Goal: Task Accomplishment & Management: Use online tool/utility

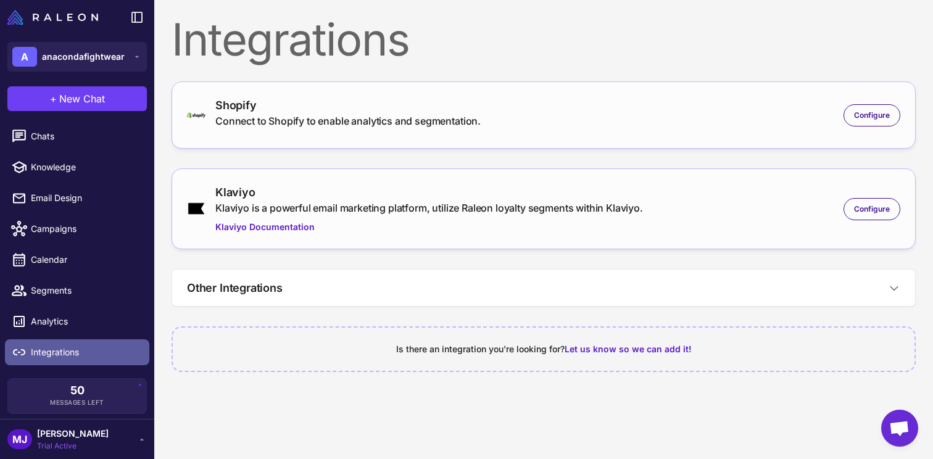
click at [86, 348] on span "Integrations" at bounding box center [85, 353] width 109 height 14
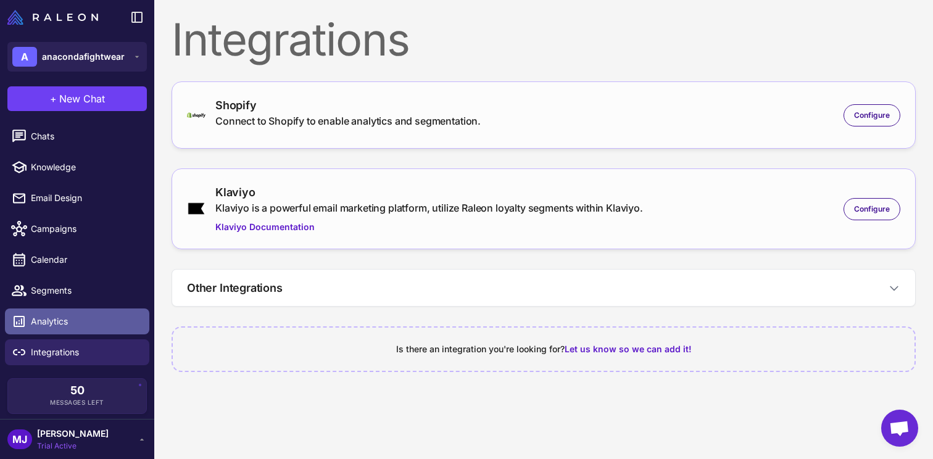
click at [96, 320] on span "Analytics" at bounding box center [85, 322] width 109 height 14
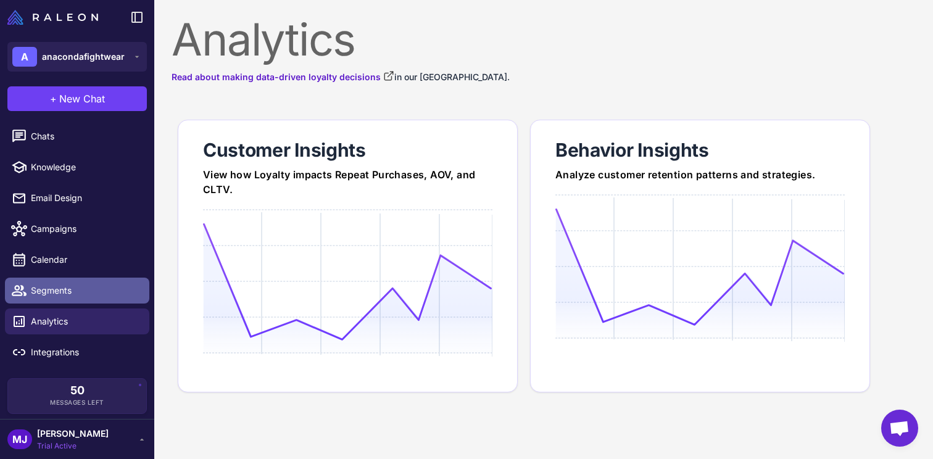
click at [101, 302] on link "Segments" at bounding box center [77, 291] width 144 height 26
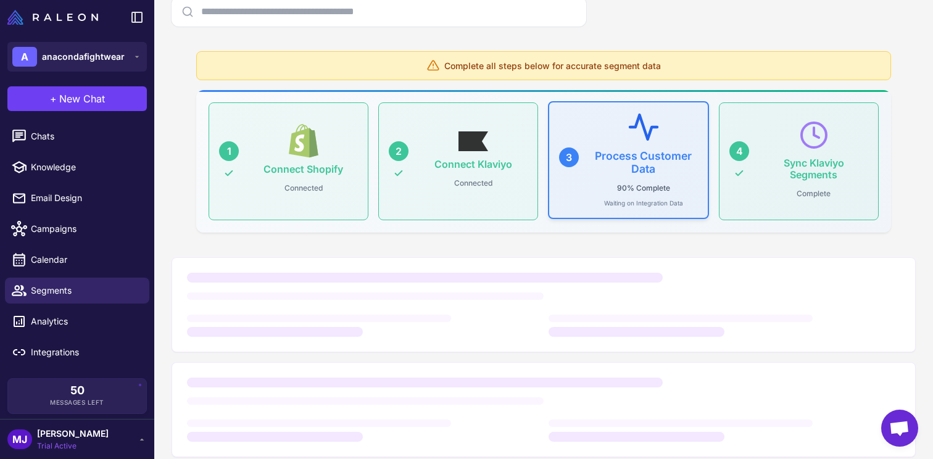
scroll to position [138, 0]
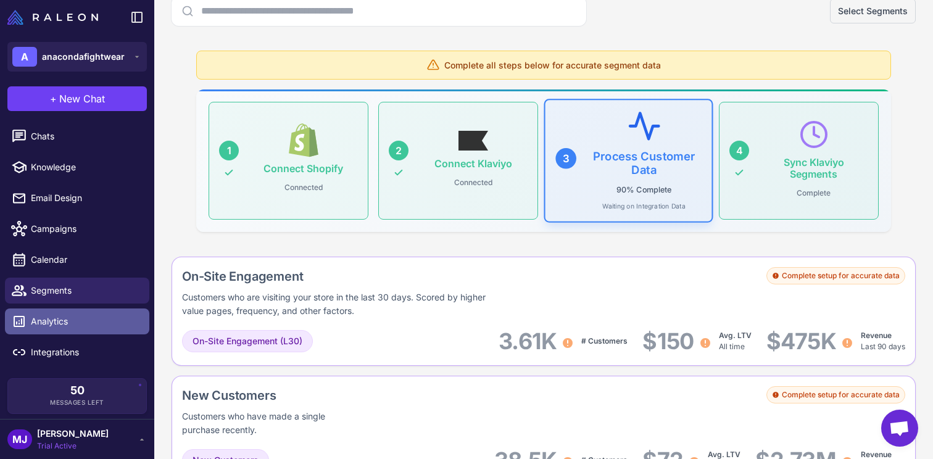
click at [89, 322] on span "Analytics" at bounding box center [85, 322] width 109 height 14
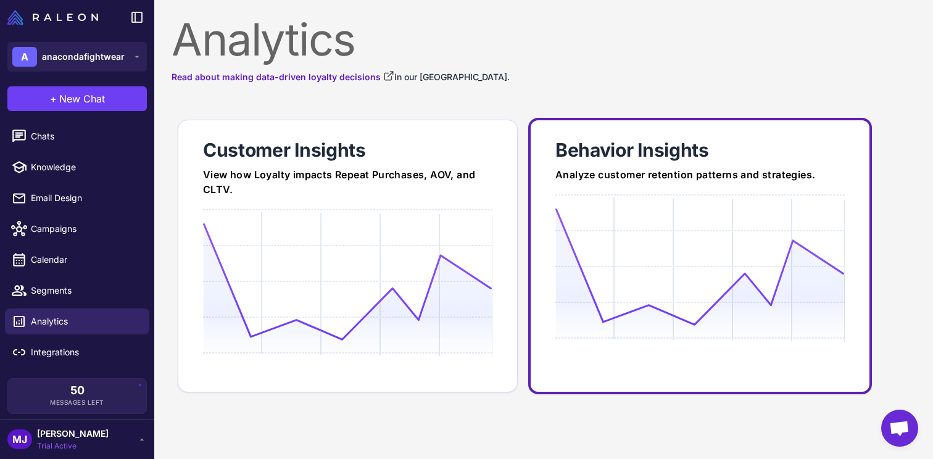
click at [598, 197] on div at bounding box center [699, 312] width 289 height 237
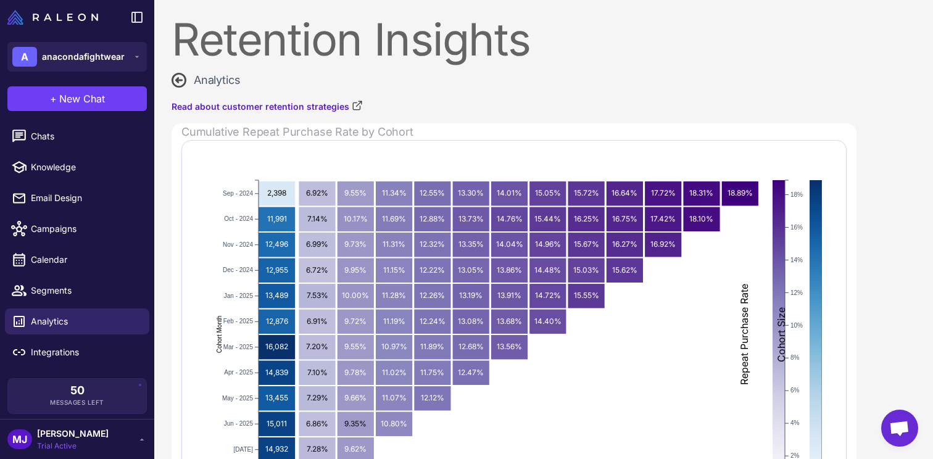
click at [195, 82] on span "Analytics" at bounding box center [217, 80] width 46 height 17
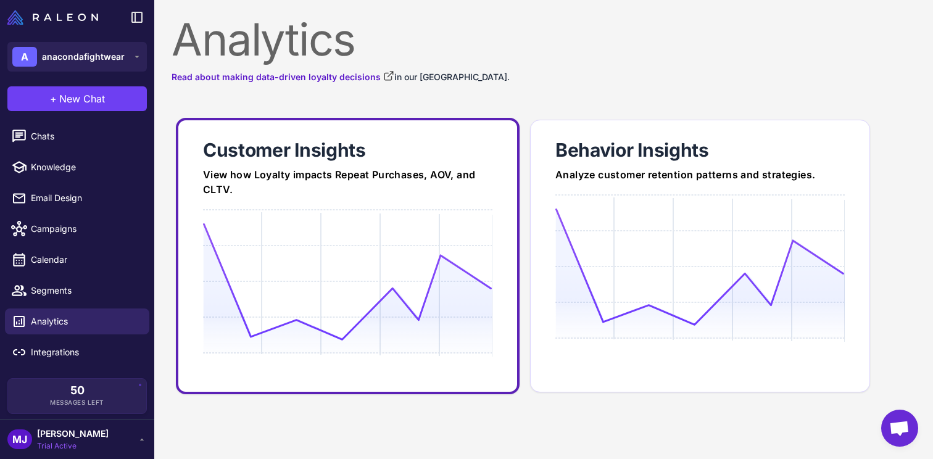
click at [396, 213] on div at bounding box center [347, 327] width 289 height 237
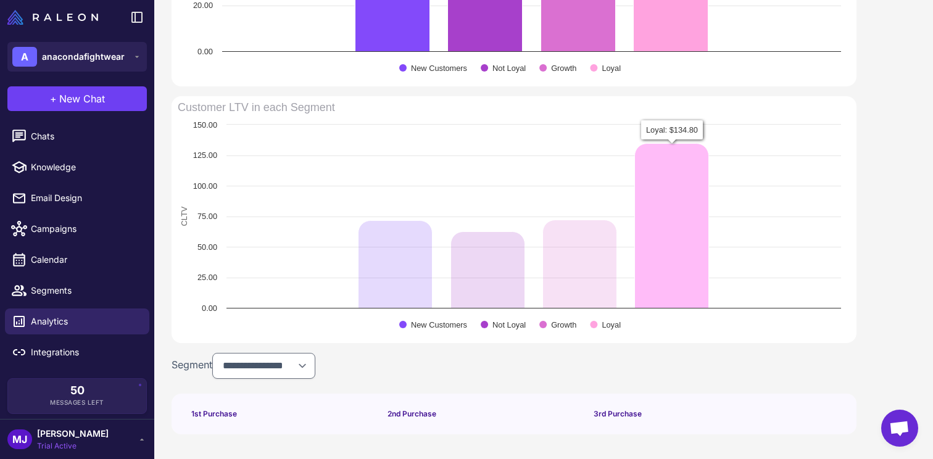
scroll to position [841, 0]
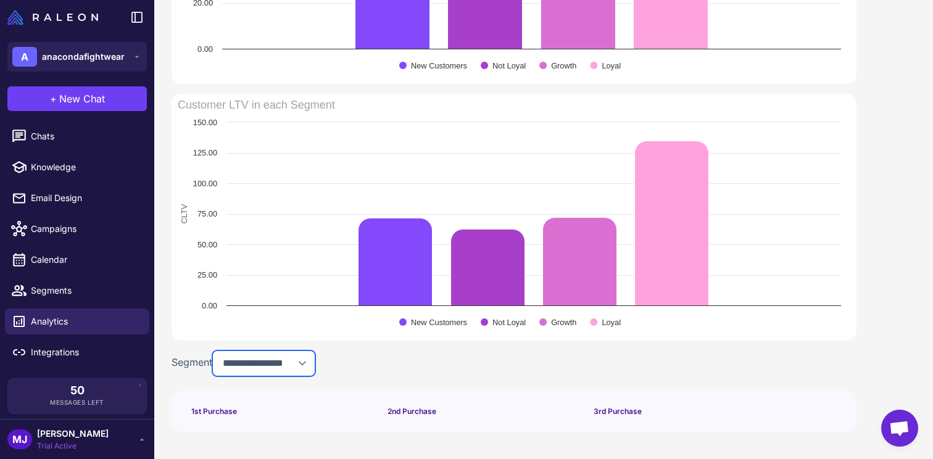
click at [270, 365] on select "**********" at bounding box center [263, 363] width 103 height 26
click at [215, 350] on select "**********" at bounding box center [263, 363] width 103 height 26
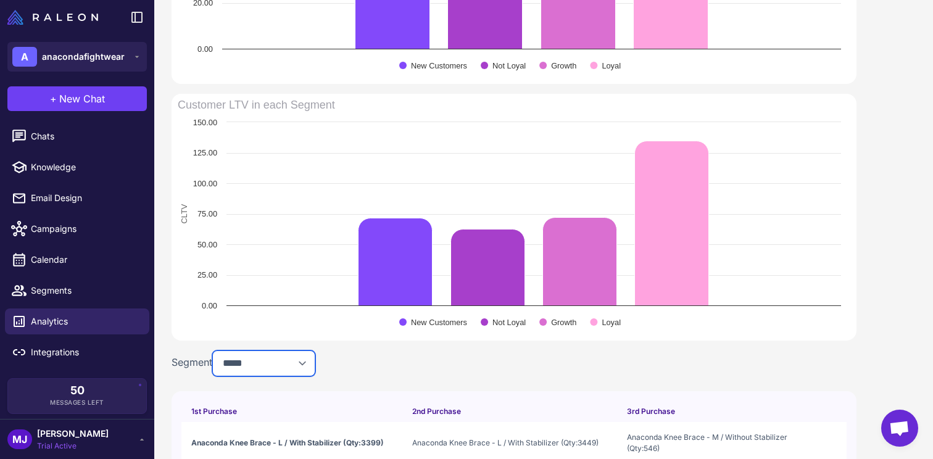
scroll to position [967, 0]
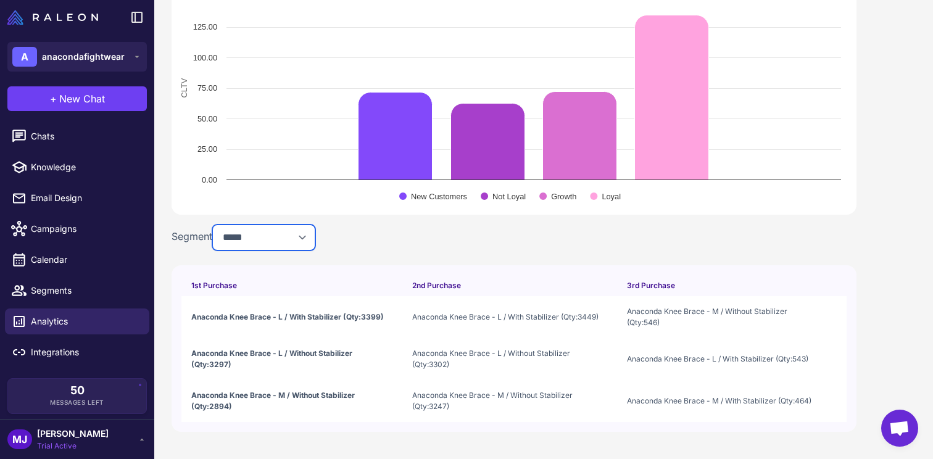
click at [284, 239] on select "**********" at bounding box center [263, 238] width 103 height 26
click at [215, 250] on select "**********" at bounding box center [263, 238] width 103 height 26
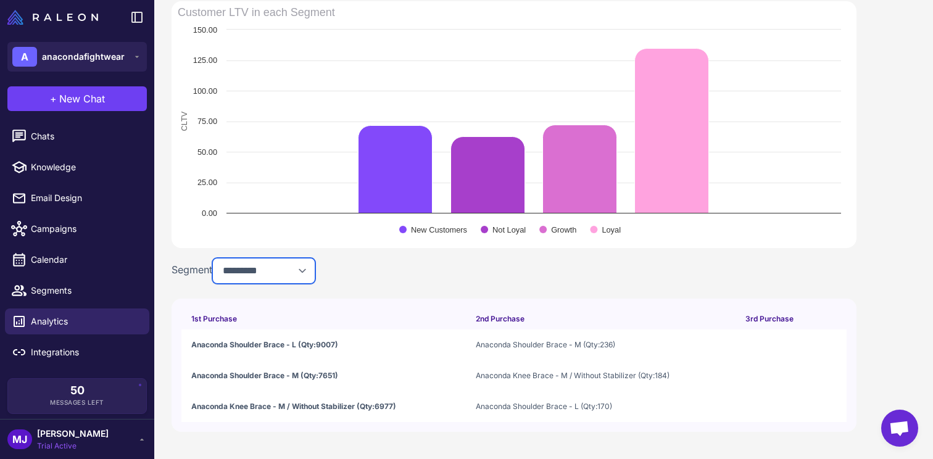
click at [272, 263] on select "**********" at bounding box center [263, 271] width 103 height 26
select select "******"
click at [215, 258] on select "**********" at bounding box center [263, 271] width 103 height 26
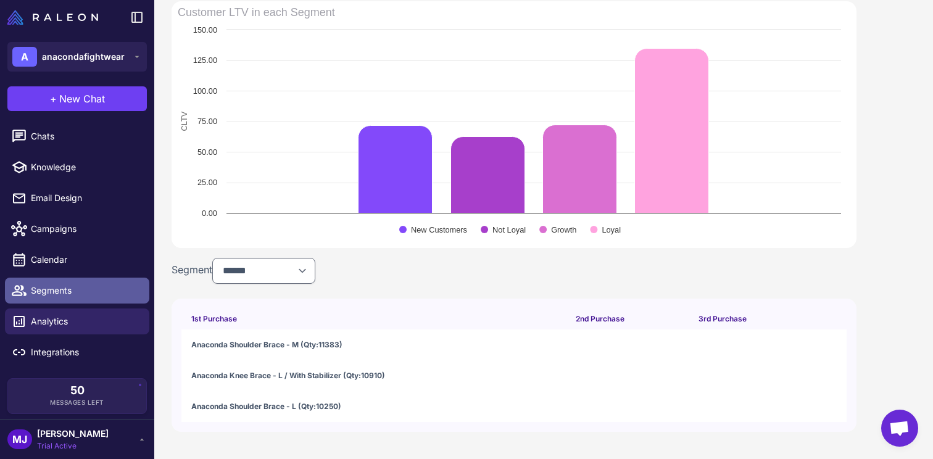
click at [73, 297] on span "Segments" at bounding box center [85, 291] width 109 height 14
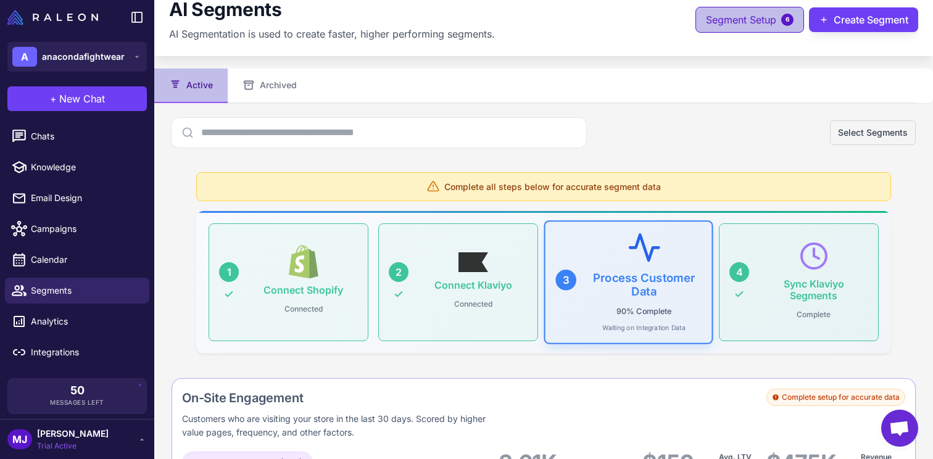
click at [766, 24] on button "Segment Setup 6" at bounding box center [749, 20] width 109 height 26
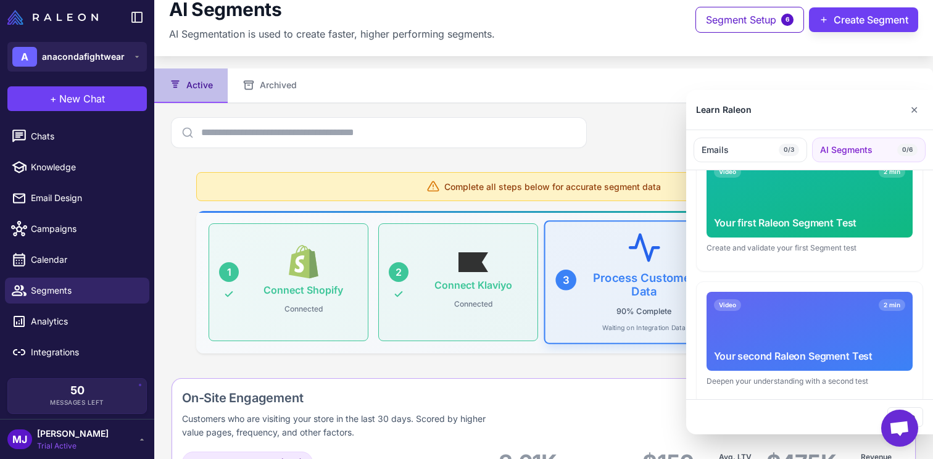
scroll to position [204, 0]
click at [917, 106] on button "✕" at bounding box center [914, 109] width 18 height 25
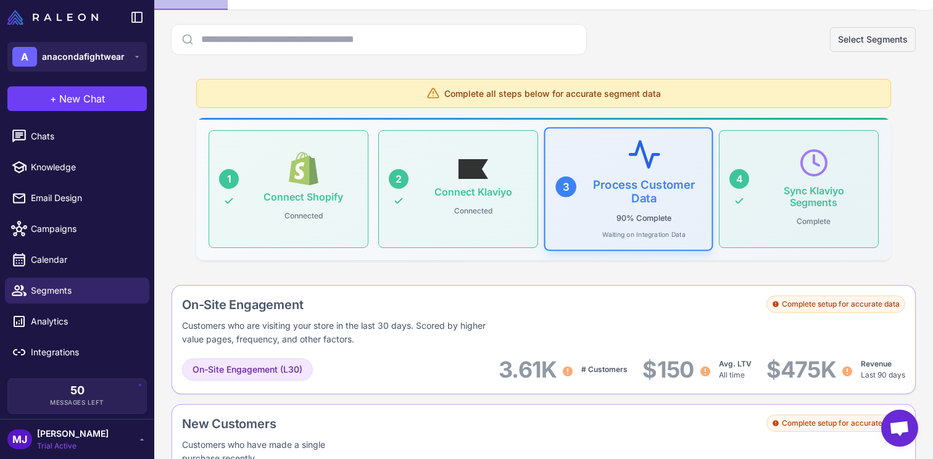
scroll to position [0, 0]
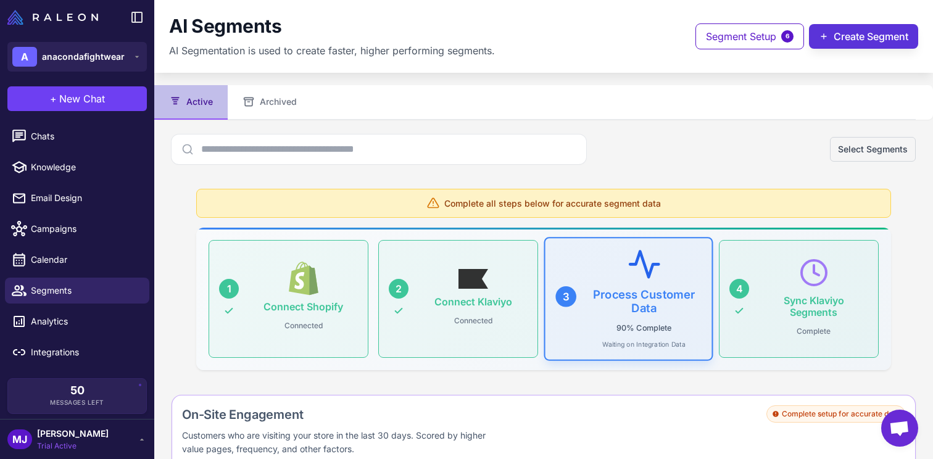
click at [876, 47] on button "Create Segment" at bounding box center [863, 36] width 109 height 25
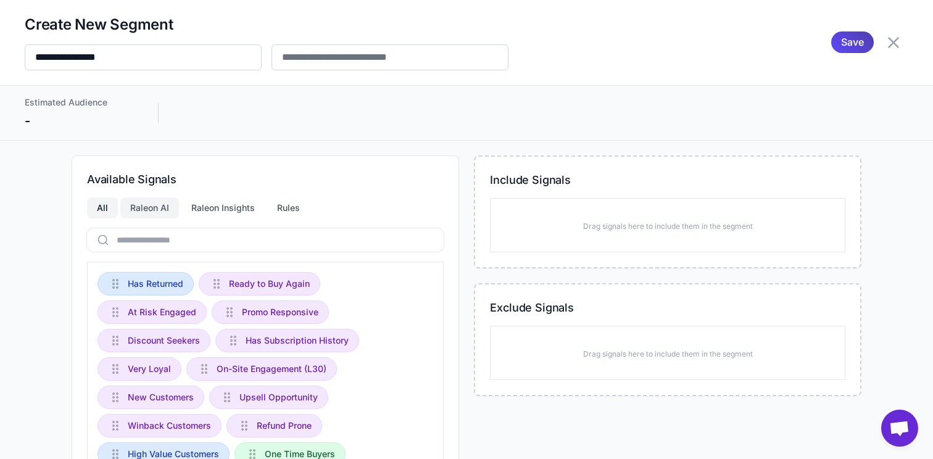
click at [146, 215] on div "Raleon AI" at bounding box center [149, 207] width 59 height 21
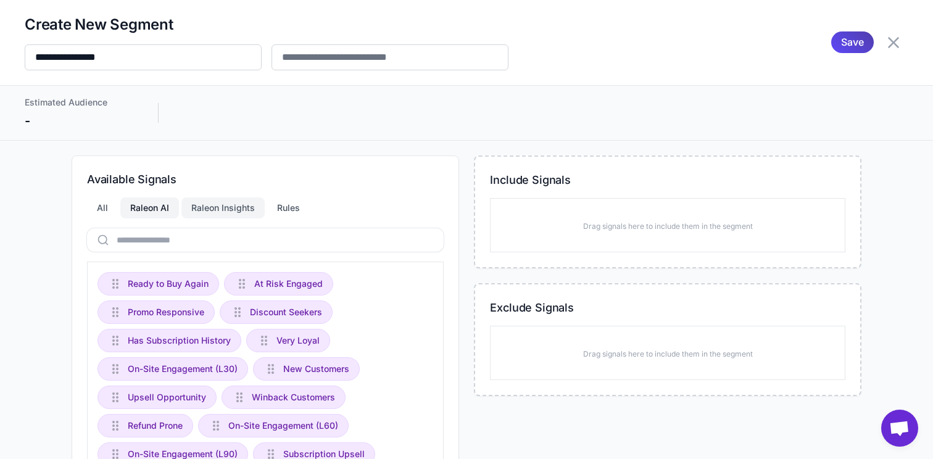
click at [207, 213] on div "Raleon Insights" at bounding box center [222, 207] width 83 height 21
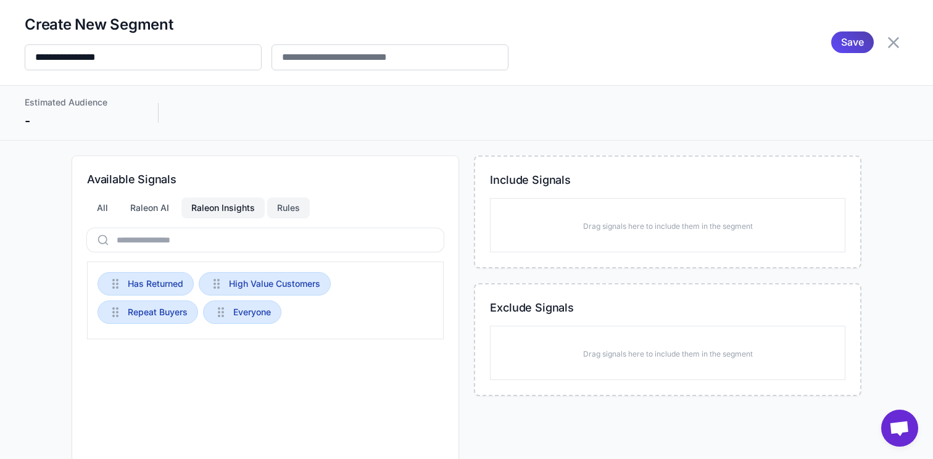
click at [276, 214] on div "Rules" at bounding box center [288, 207] width 43 height 21
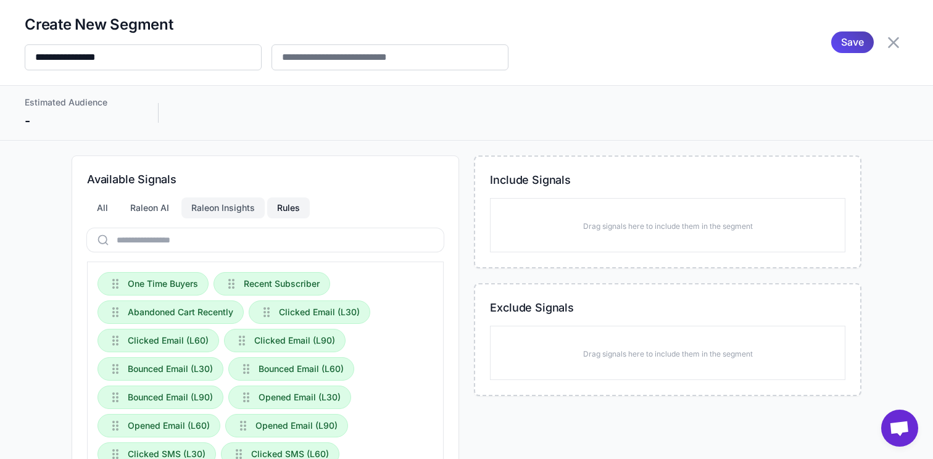
click at [202, 210] on div "Raleon Insights" at bounding box center [222, 207] width 83 height 21
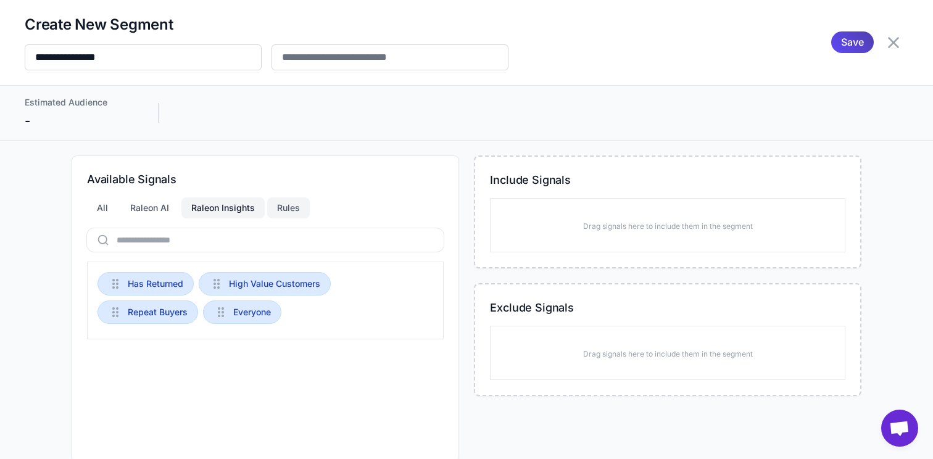
click at [275, 210] on div "Rules" at bounding box center [288, 207] width 43 height 21
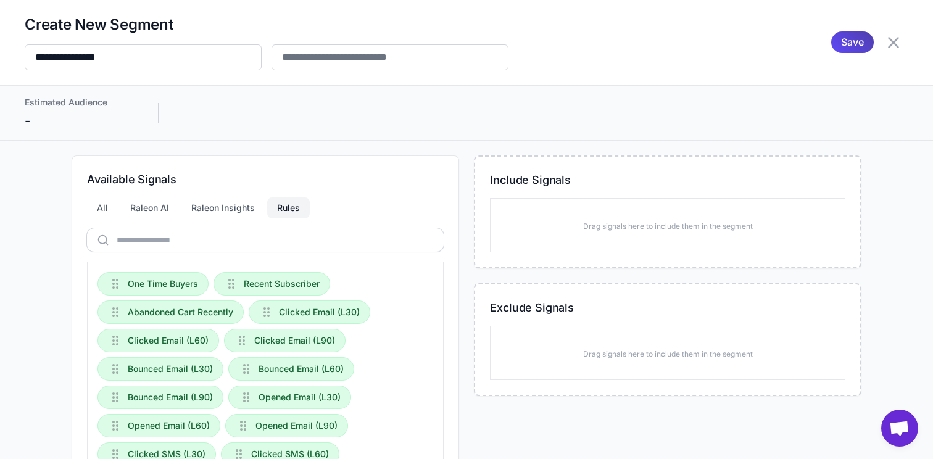
scroll to position [102, 0]
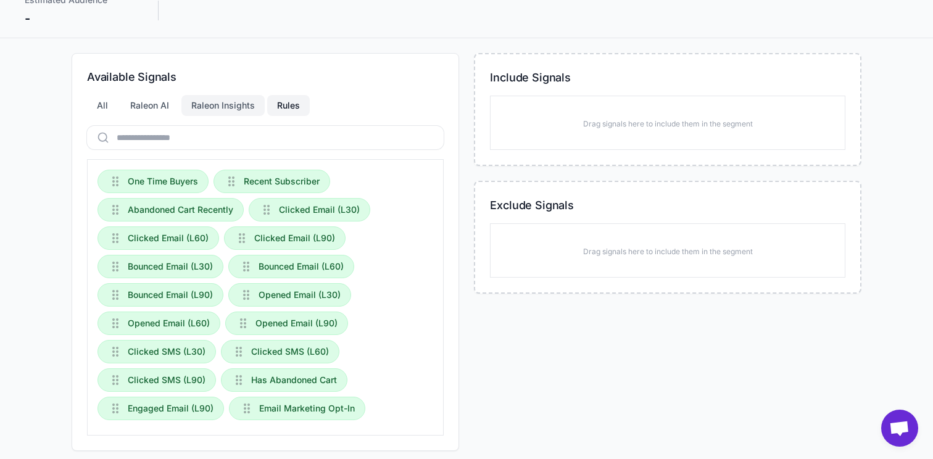
click at [243, 110] on div "Raleon Insights" at bounding box center [222, 105] width 83 height 21
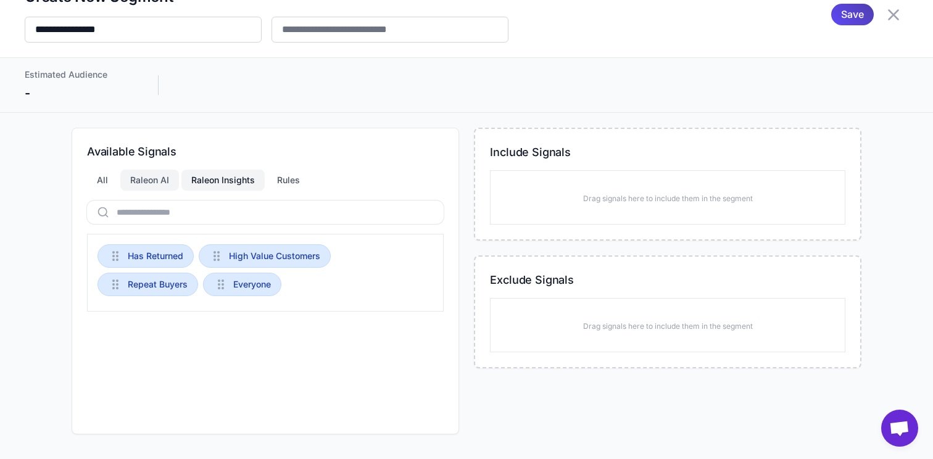
click at [158, 181] on div "Raleon AI" at bounding box center [149, 180] width 59 height 21
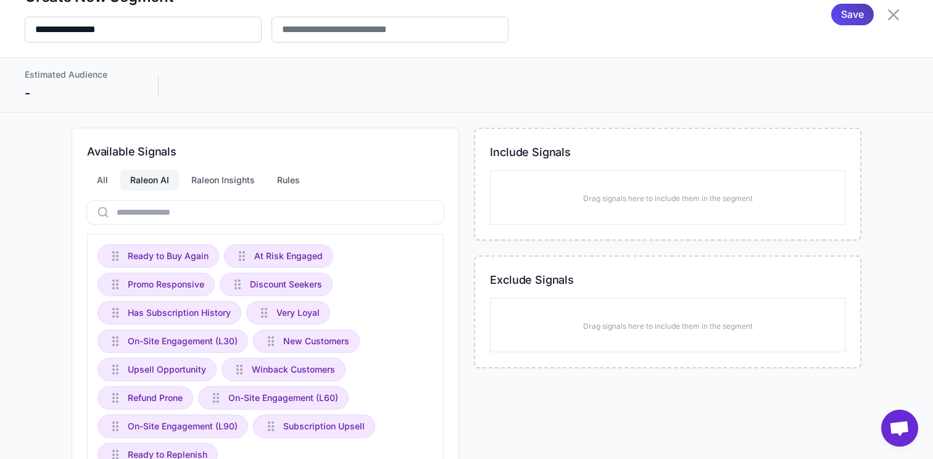
scroll to position [91, 0]
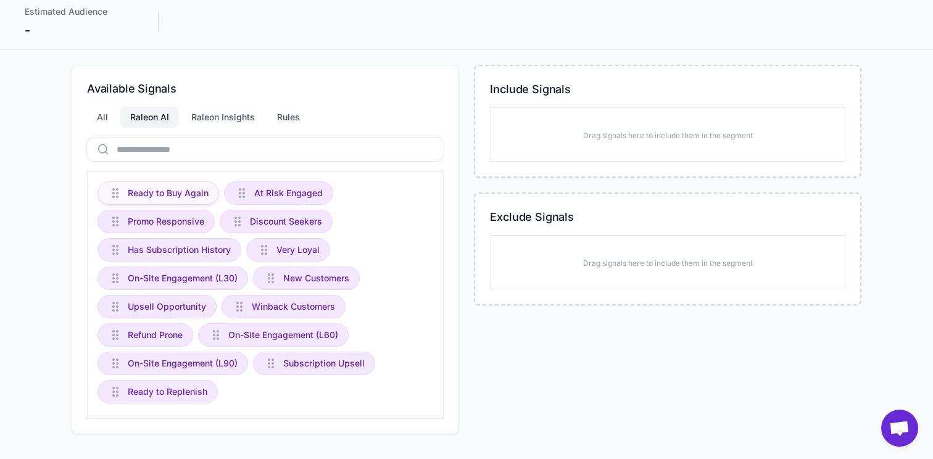
click at [152, 196] on span "Ready to Buy Again" at bounding box center [168, 193] width 81 height 14
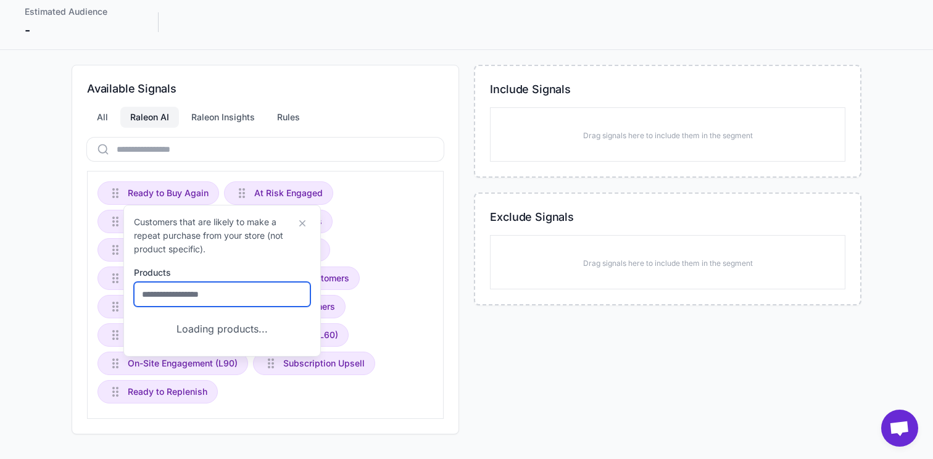
click at [212, 292] on input "text" at bounding box center [222, 294] width 176 height 25
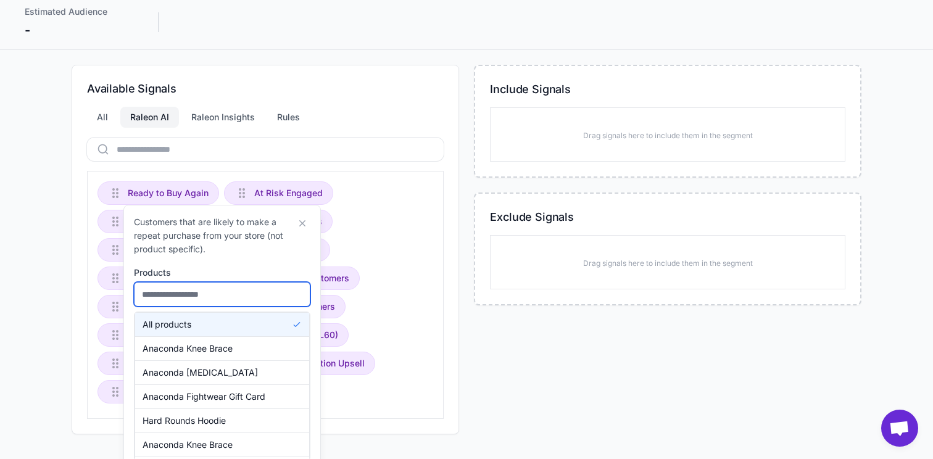
click at [236, 294] on input "text" at bounding box center [222, 294] width 176 height 25
click at [252, 268] on div "Products" at bounding box center [222, 273] width 176 height 14
click at [228, 304] on input "text" at bounding box center [222, 294] width 176 height 25
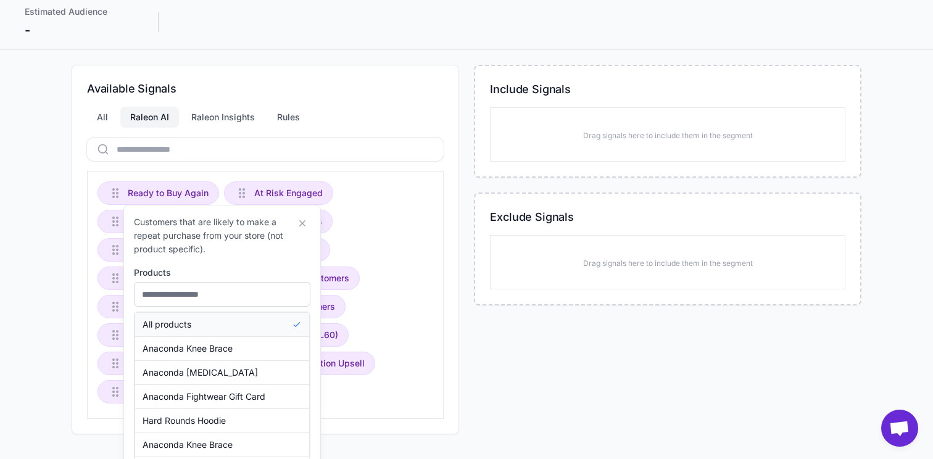
click at [226, 317] on button "All products" at bounding box center [222, 324] width 174 height 23
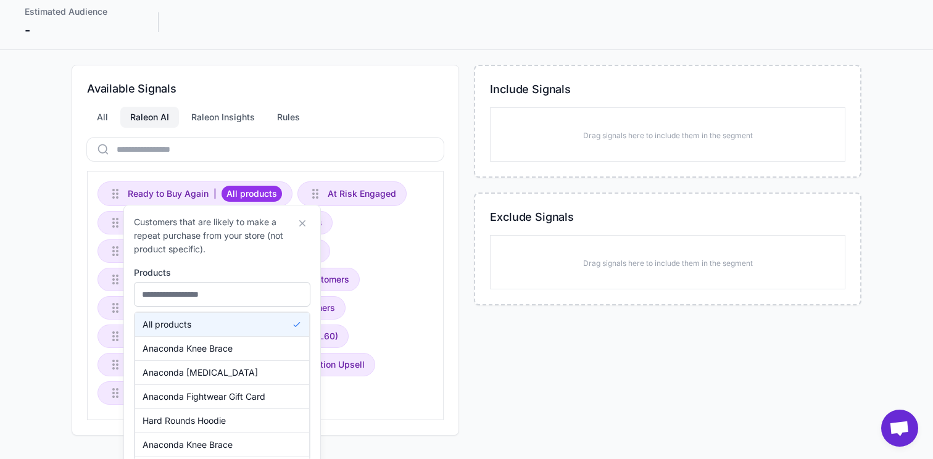
click at [274, 252] on p "Customers that are likely to make a repeat purchase from your store (not produc…" at bounding box center [214, 235] width 160 height 41
click at [273, 299] on input "text" at bounding box center [222, 294] width 176 height 25
click at [258, 321] on button "All products" at bounding box center [222, 324] width 174 height 23
click at [277, 266] on div "Products" at bounding box center [222, 273] width 176 height 14
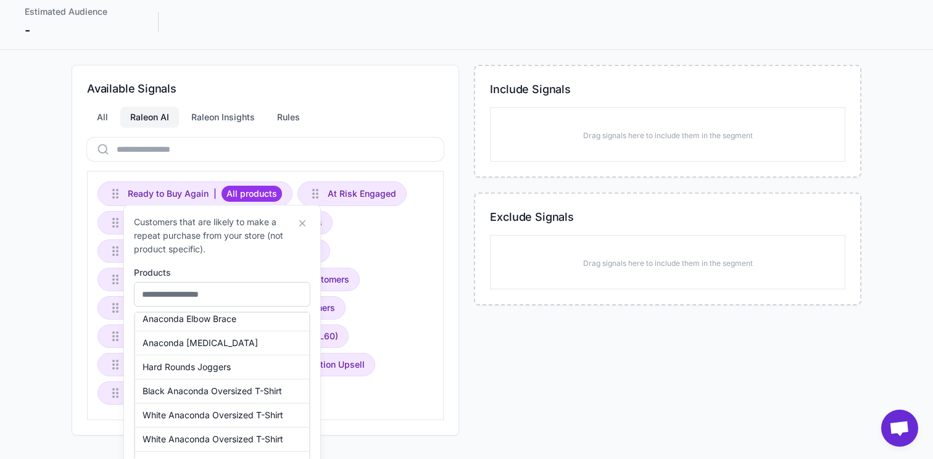
scroll to position [218, 0]
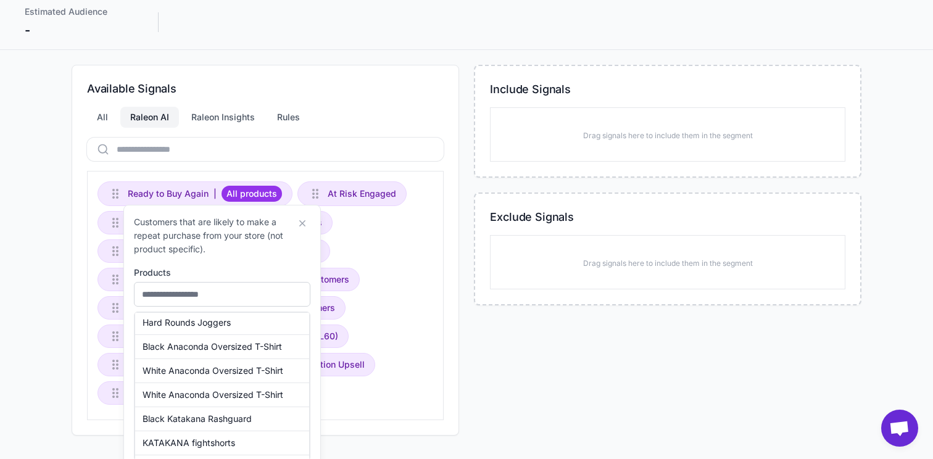
click at [315, 332] on div "Customers that are likely to make a repeat purchase from your store (not produc…" at bounding box center [221, 338] width 197 height 267
click at [555, 365] on div "Include Signals Drag signals here to include them in the segment Exclude Signal…" at bounding box center [667, 250] width 387 height 371
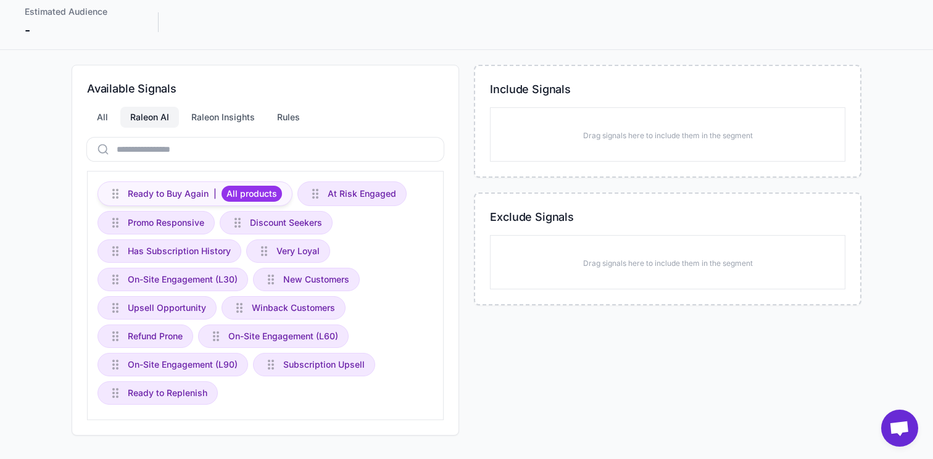
click at [221, 197] on span "All products" at bounding box center [251, 194] width 60 height 16
click at [185, 192] on span "Ready to Buy Again" at bounding box center [168, 194] width 81 height 14
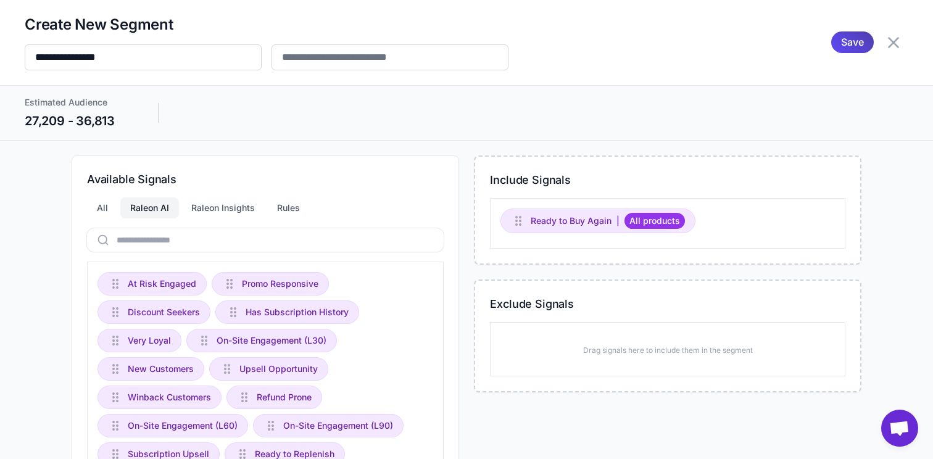
scroll to position [62, 0]
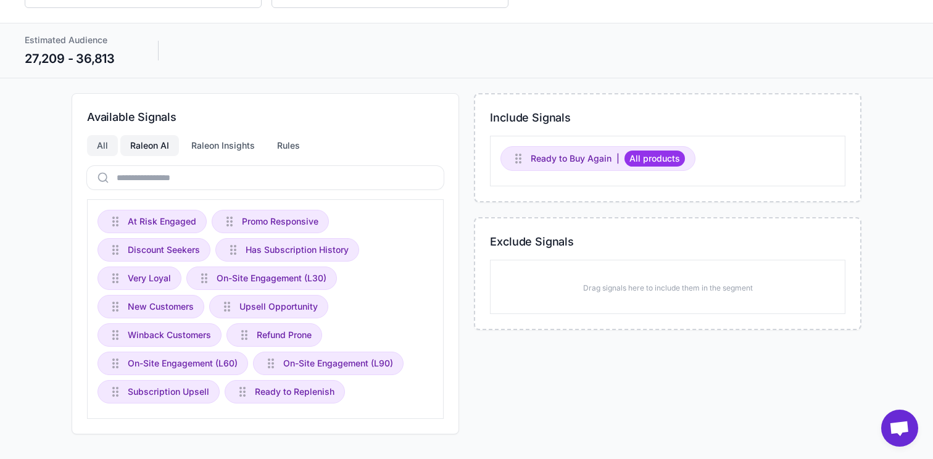
click at [105, 144] on div "All" at bounding box center [102, 145] width 31 height 21
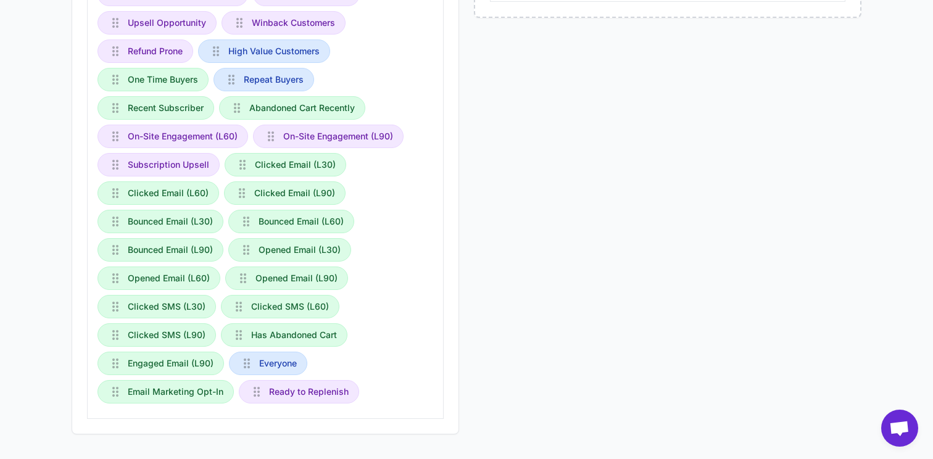
scroll to position [0, 0]
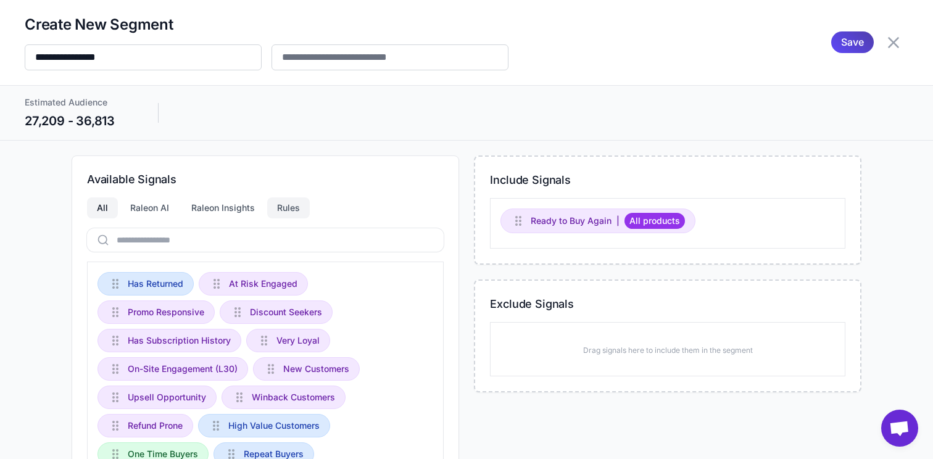
click at [279, 206] on div "Rules" at bounding box center [288, 207] width 43 height 21
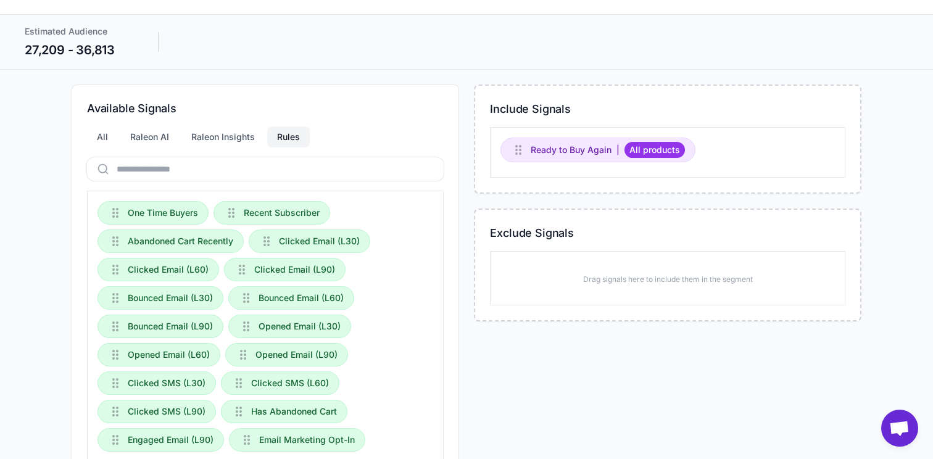
scroll to position [72, 0]
click at [110, 136] on div "All" at bounding box center [102, 135] width 31 height 21
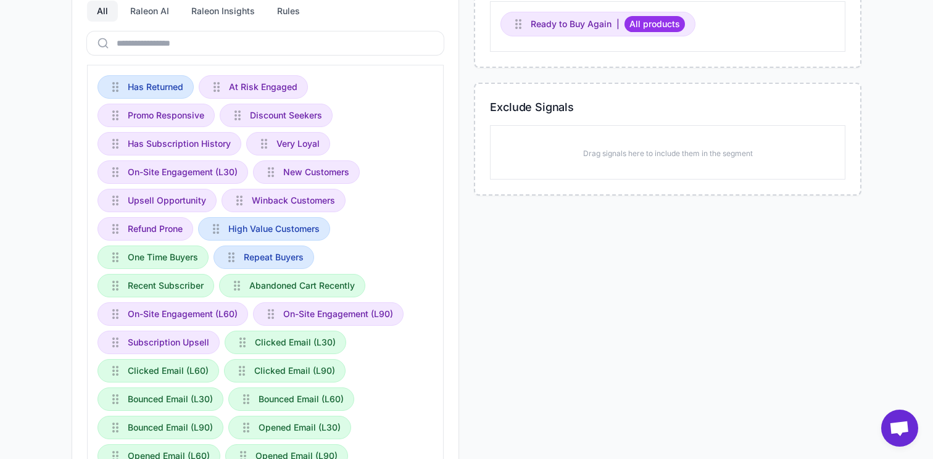
scroll to position [0, 0]
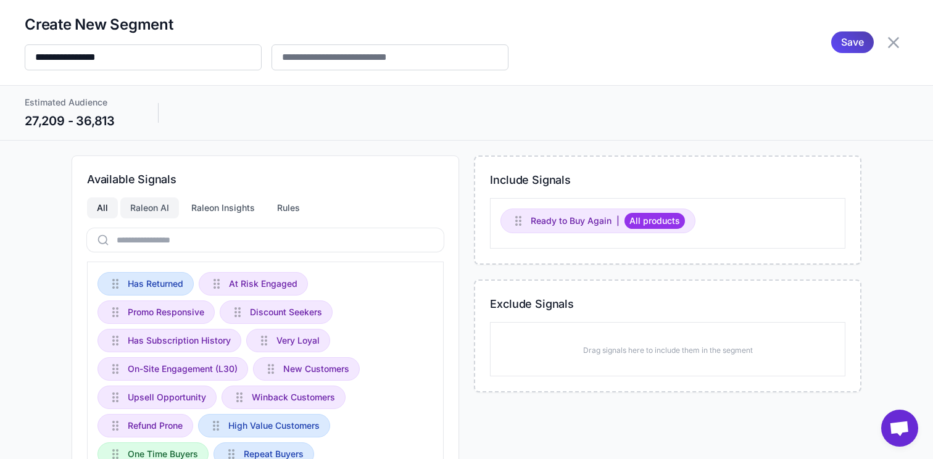
click at [160, 210] on div "Raleon AI" at bounding box center [149, 207] width 59 height 21
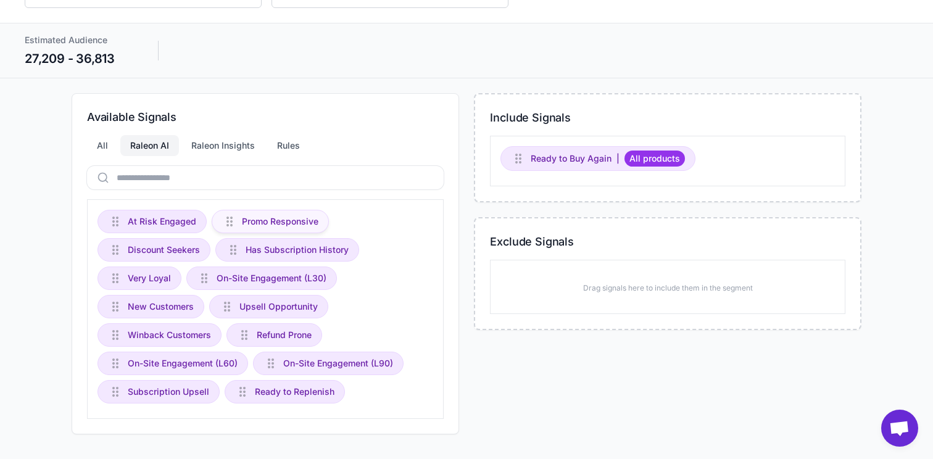
scroll to position [61, 0]
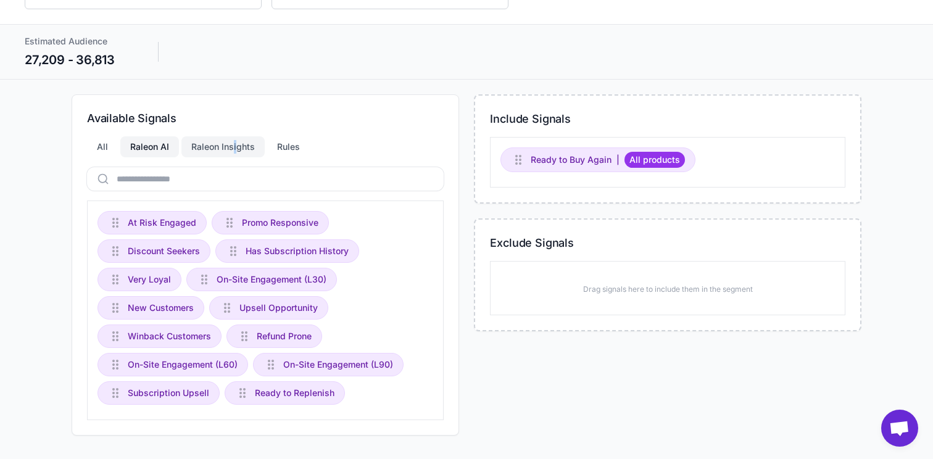
click at [226, 150] on div "Raleon Insights" at bounding box center [222, 146] width 83 height 21
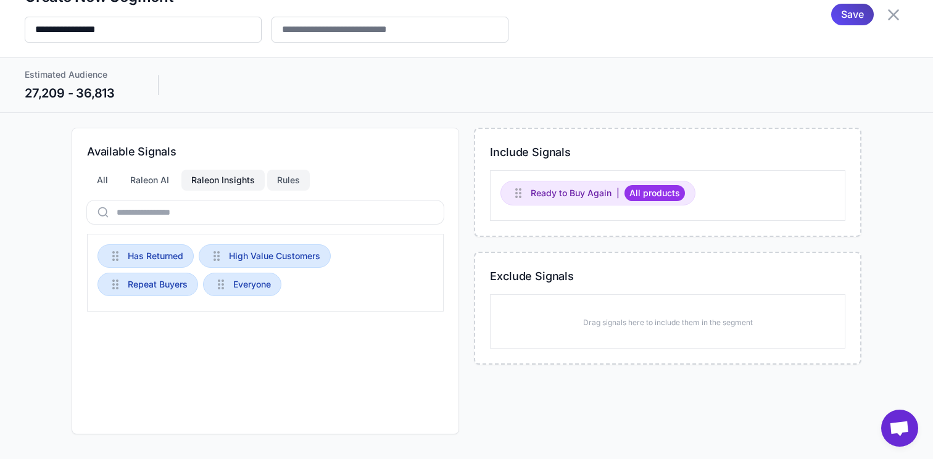
click at [279, 180] on div "Rules" at bounding box center [288, 180] width 43 height 21
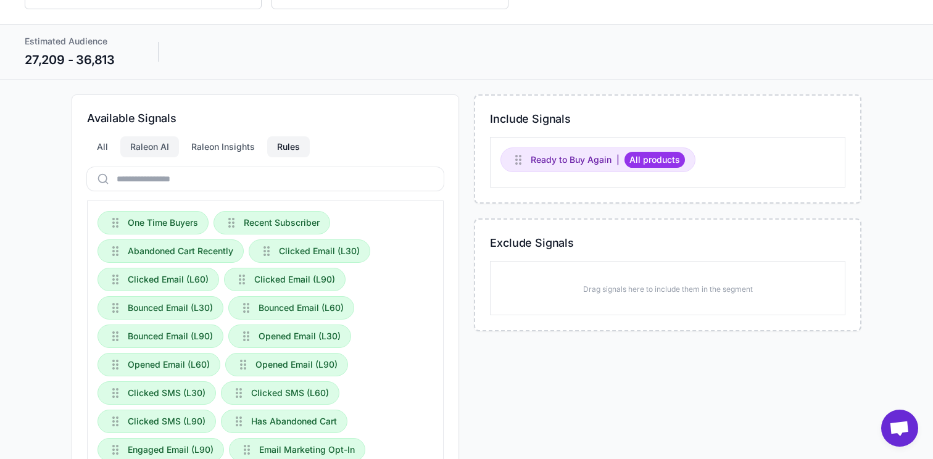
click at [146, 148] on div "Raleon AI" at bounding box center [149, 146] width 59 height 21
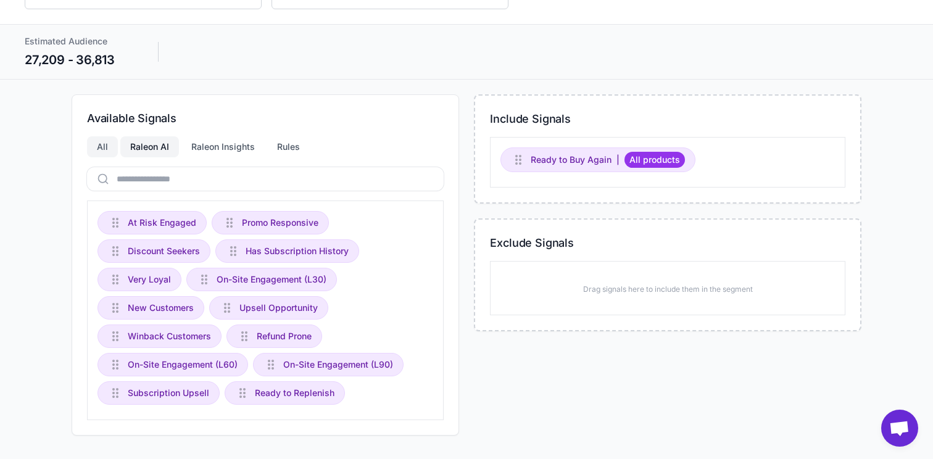
click at [106, 154] on div "All" at bounding box center [102, 146] width 31 height 21
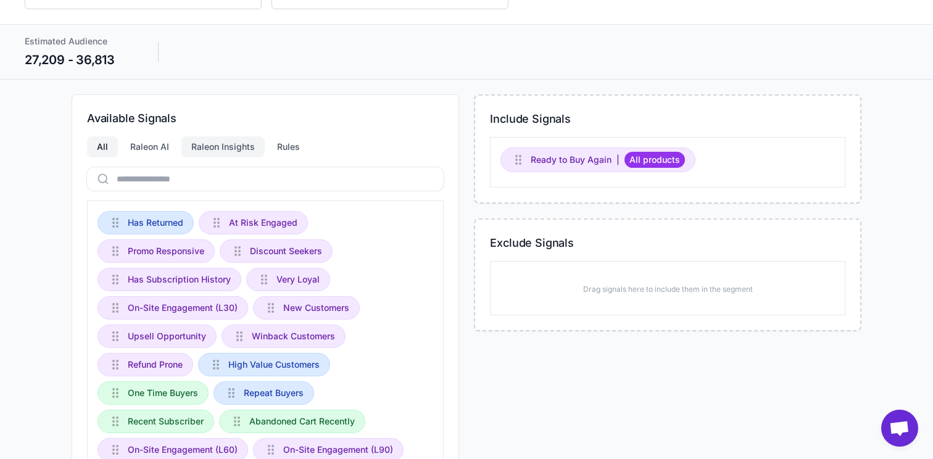
click at [195, 152] on div "Raleon Insights" at bounding box center [222, 146] width 83 height 21
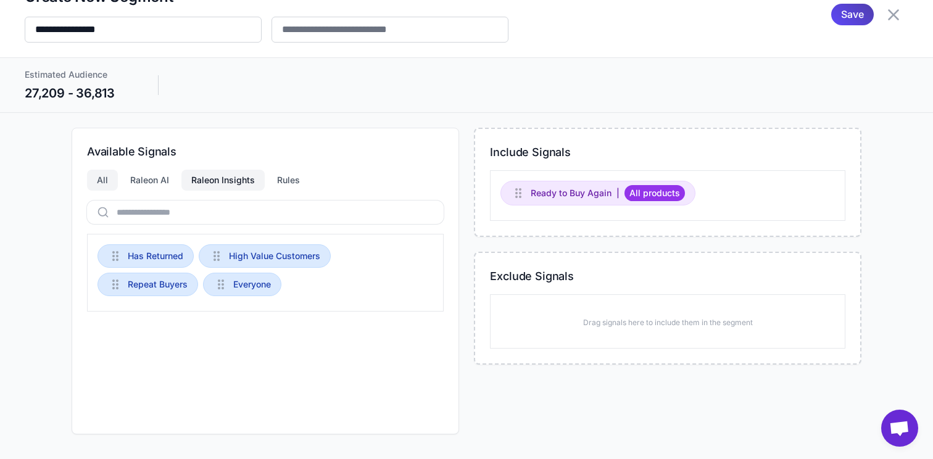
click at [104, 175] on div "All" at bounding box center [102, 180] width 31 height 21
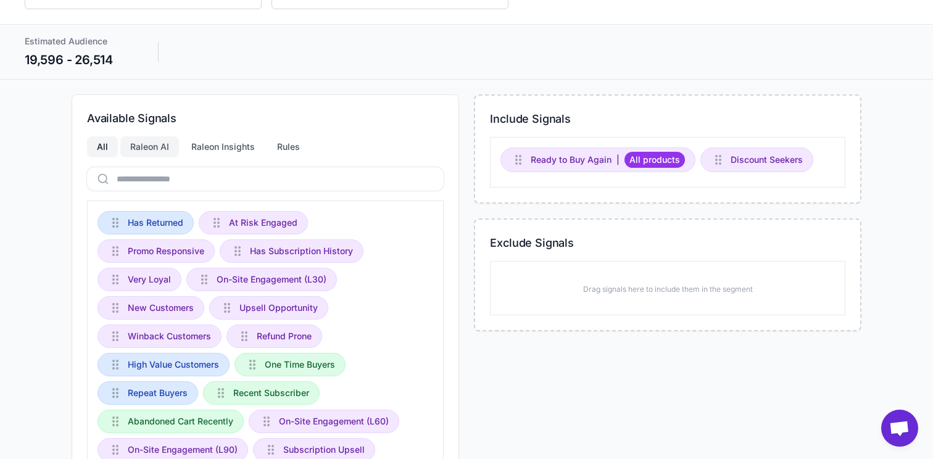
click at [157, 150] on div "Raleon AI" at bounding box center [149, 146] width 59 height 21
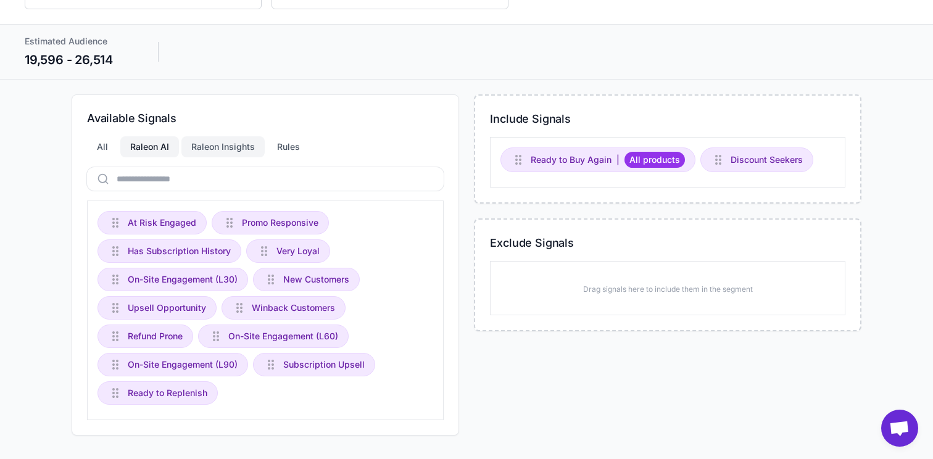
click at [220, 153] on div "Raleon Insights" at bounding box center [222, 146] width 83 height 21
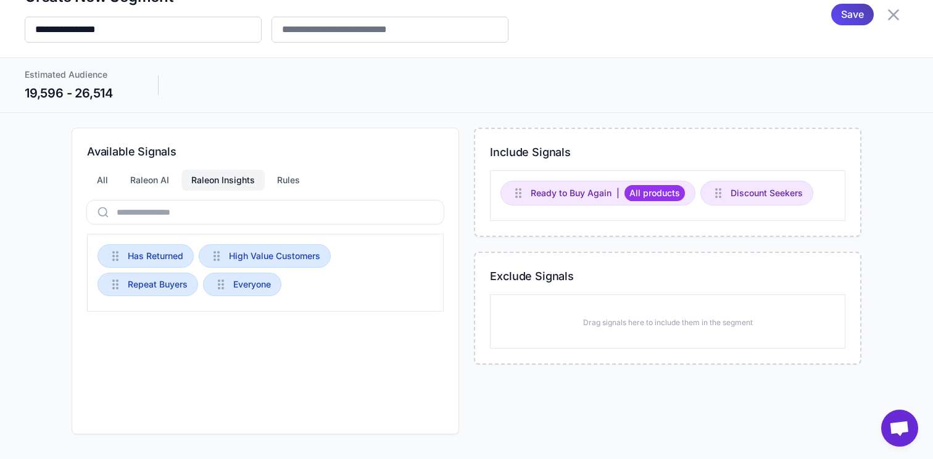
scroll to position [28, 0]
click at [283, 189] on div "Rules" at bounding box center [288, 180] width 43 height 21
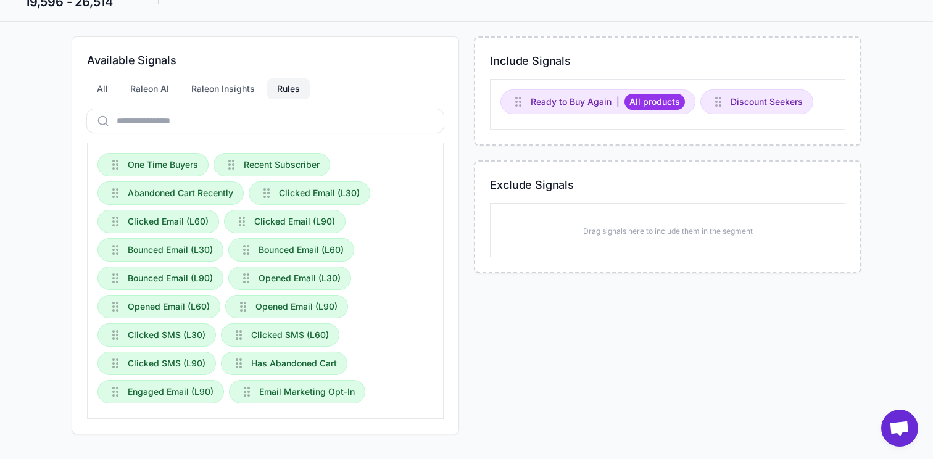
scroll to position [0, 0]
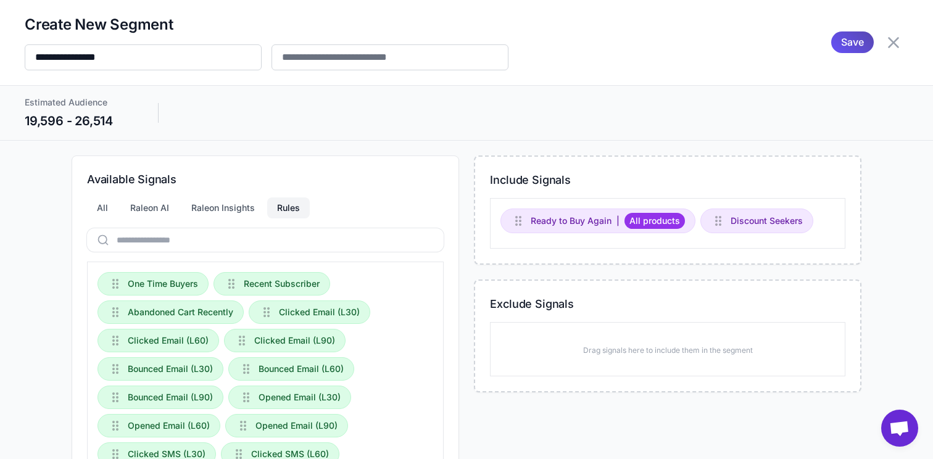
click at [831, 44] on div "Save" at bounding box center [852, 42] width 43 height 22
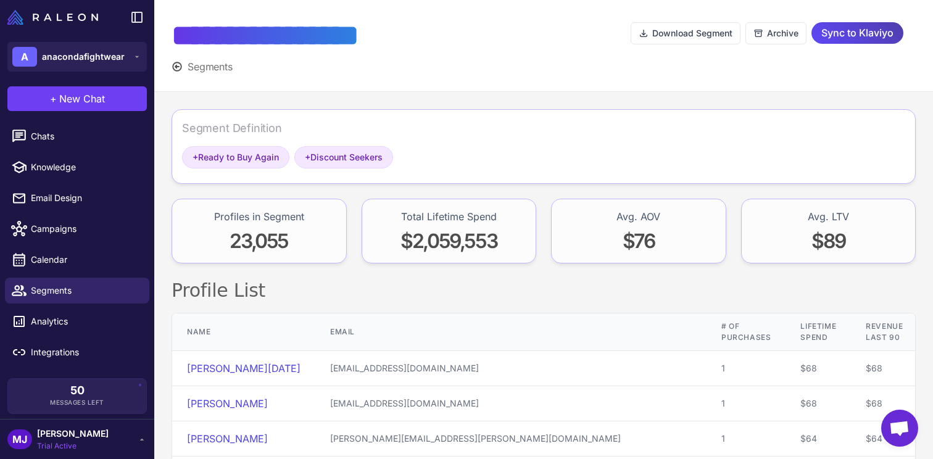
click at [315, 133] on div "Segment Definition" at bounding box center [543, 133] width 723 height 27
click at [257, 133] on div "Segment Definition" at bounding box center [232, 128] width 100 height 17
click at [258, 160] on span "+ Ready to Buy Again" at bounding box center [235, 158] width 86 height 14
click at [269, 133] on div "Segment Definition" at bounding box center [232, 128] width 100 height 17
click at [347, 160] on span "+ Discount Seekers" at bounding box center [344, 158] width 78 height 14
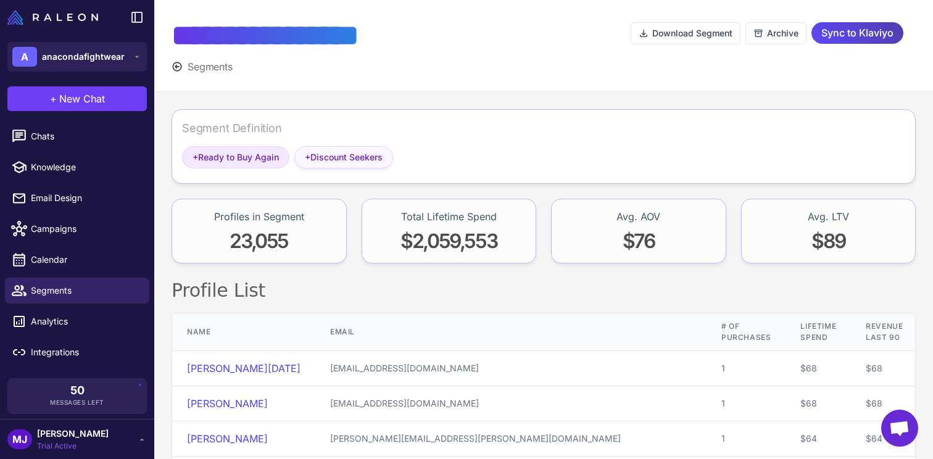
click at [310, 160] on span "+" at bounding box center [308, 157] width 6 height 10
click at [206, 72] on span "Segments" at bounding box center [210, 66] width 45 height 15
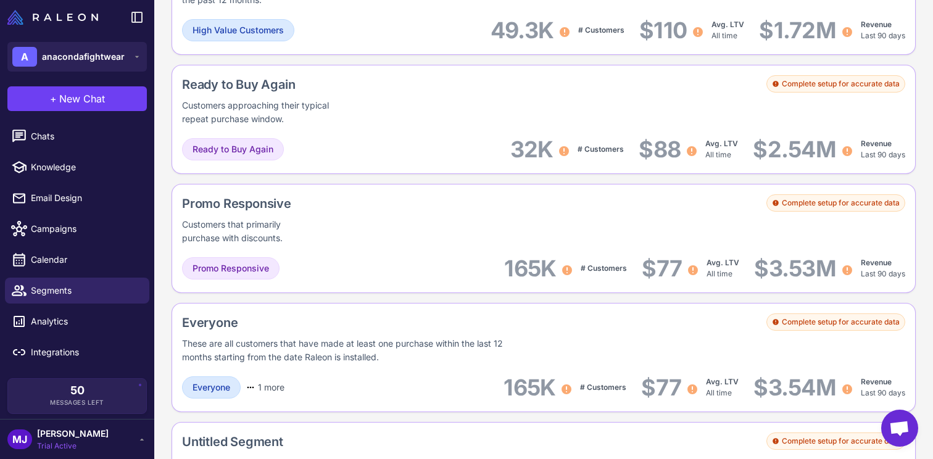
scroll to position [1226, 0]
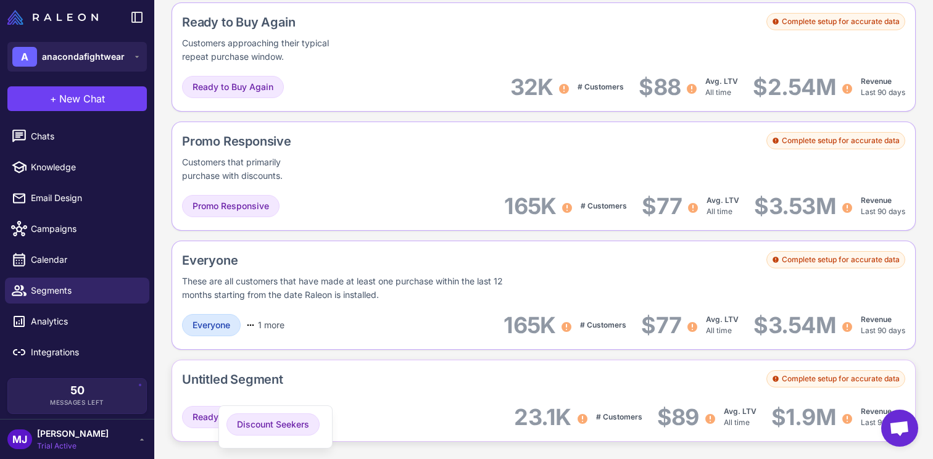
click at [321, 422] on div "Discount Seekers" at bounding box center [275, 426] width 98 height 27
click at [316, 412] on div "Discount Seekers" at bounding box center [275, 426] width 114 height 43
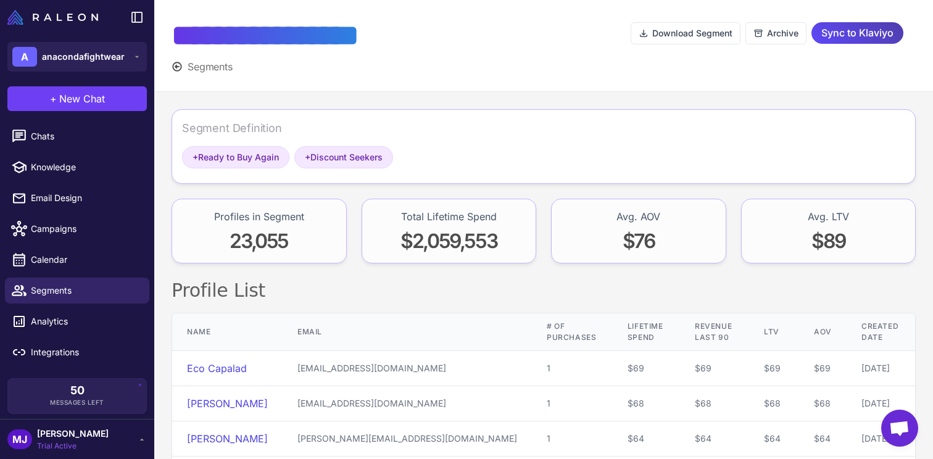
click at [263, 127] on div "Segment Definition" at bounding box center [232, 128] width 100 height 17
click at [261, 154] on span "+ Ready to Buy Again" at bounding box center [235, 158] width 86 height 14
click at [199, 160] on span "+ Ready to Buy Again" at bounding box center [235, 158] width 86 height 14
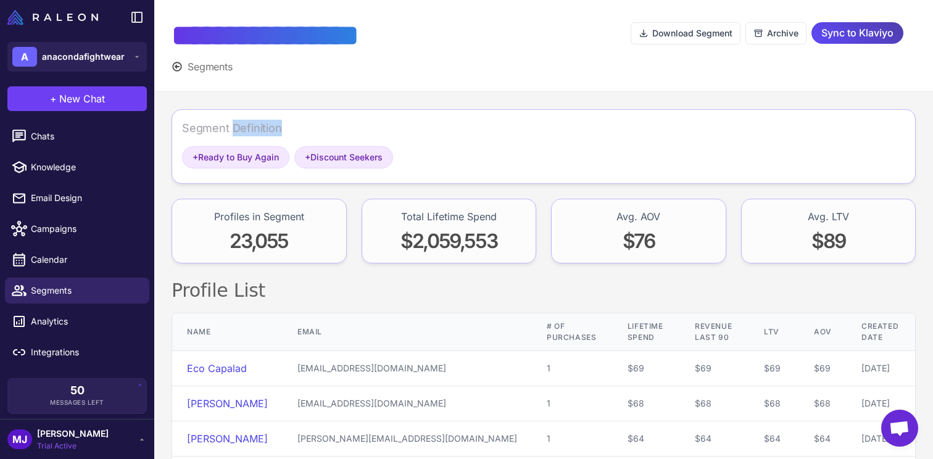
click at [230, 62] on span "Segments" at bounding box center [210, 66] width 45 height 15
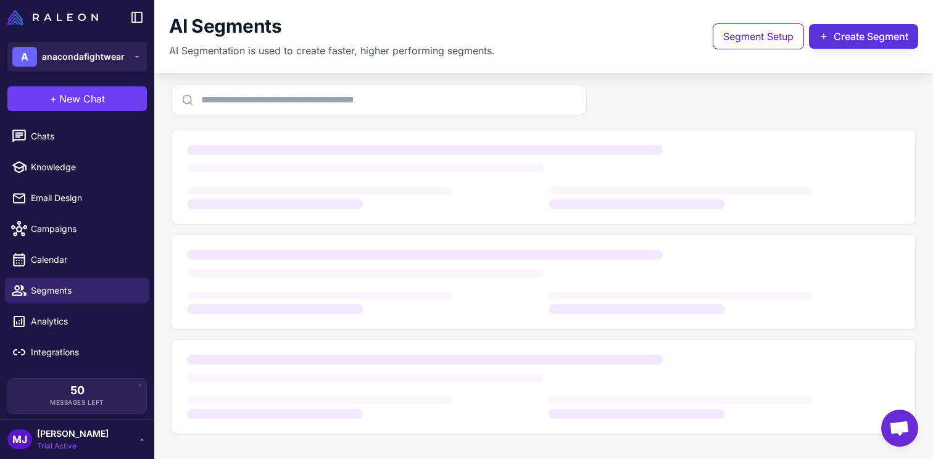
click at [845, 30] on button "Create Segment" at bounding box center [863, 36] width 109 height 25
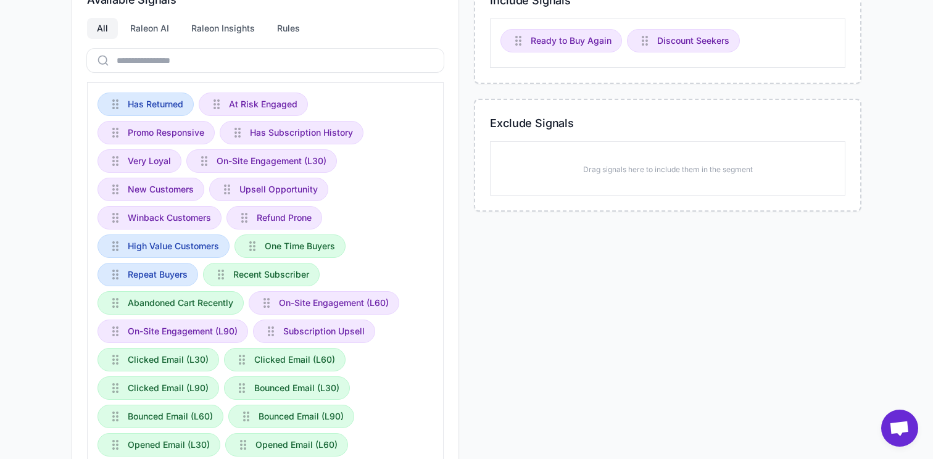
scroll to position [178, 0]
click at [267, 34] on div "Rules" at bounding box center [288, 29] width 43 height 21
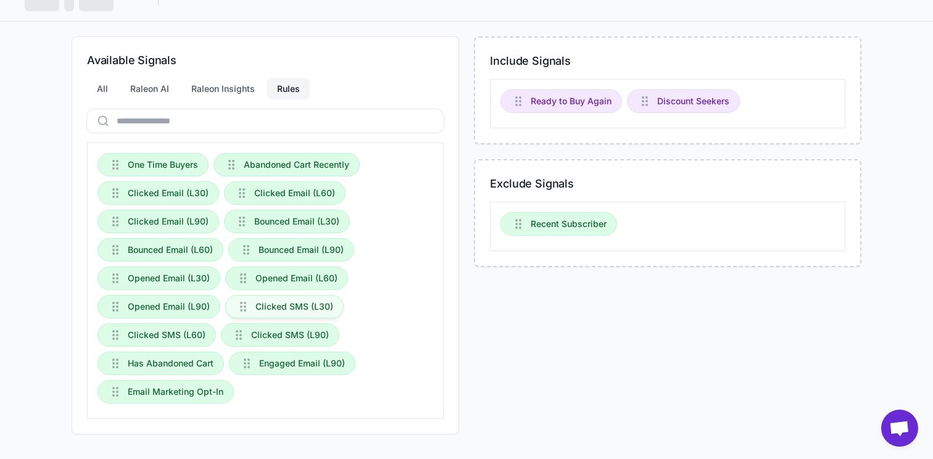
scroll to position [119, 0]
click at [101, 94] on div "All" at bounding box center [102, 88] width 31 height 21
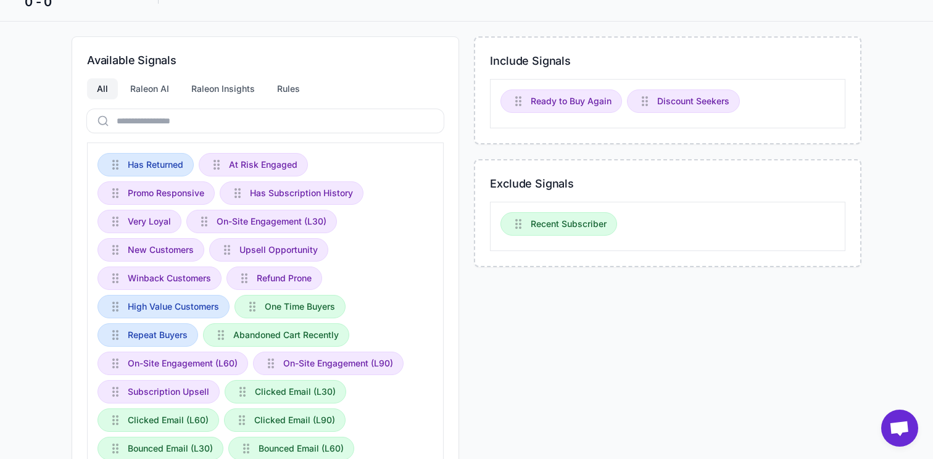
scroll to position [178, 0]
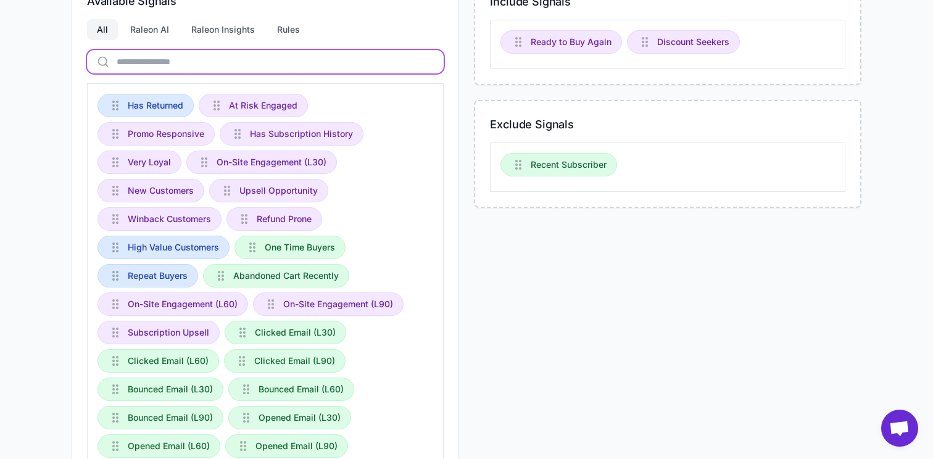
click at [184, 54] on input "text" at bounding box center [265, 61] width 357 height 23
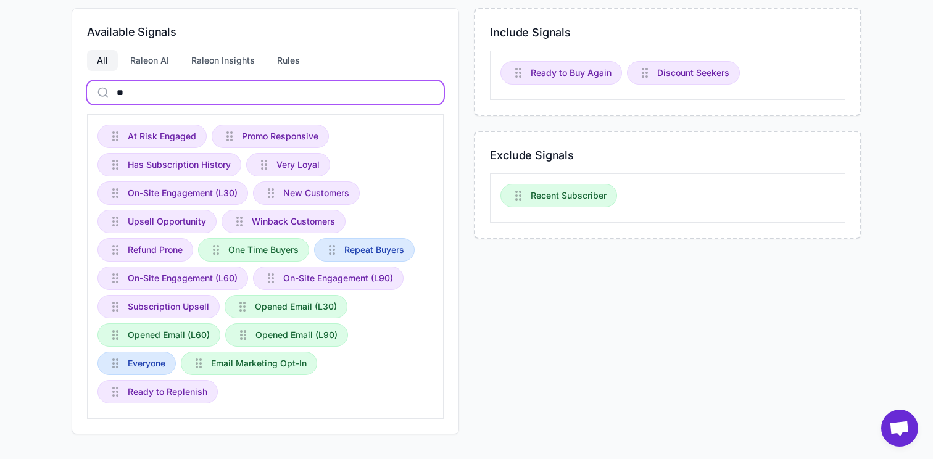
scroll to position [28, 0]
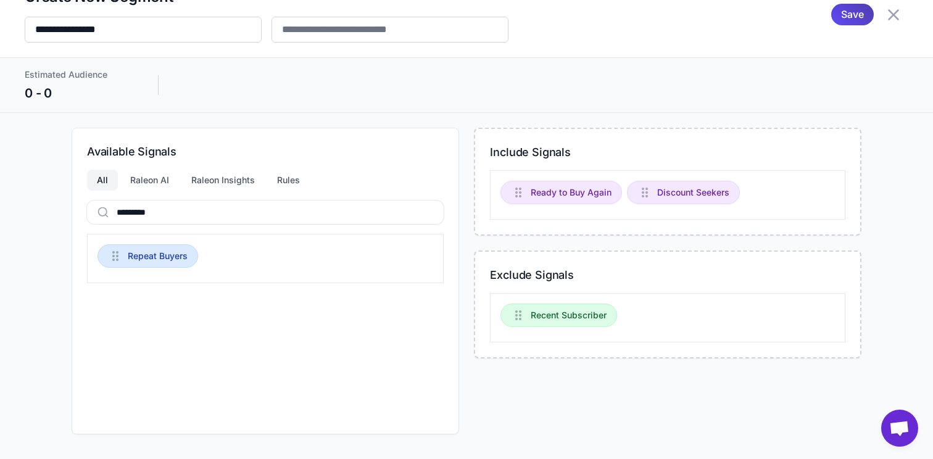
click at [182, 67] on div "Estimated Audience 0 - 0" at bounding box center [466, 84] width 933 height 55
click at [182, 227] on div "Available Signals All Raleon AI Raleon Insights Rules ********* Repeat Buyers" at bounding box center [265, 281] width 387 height 307
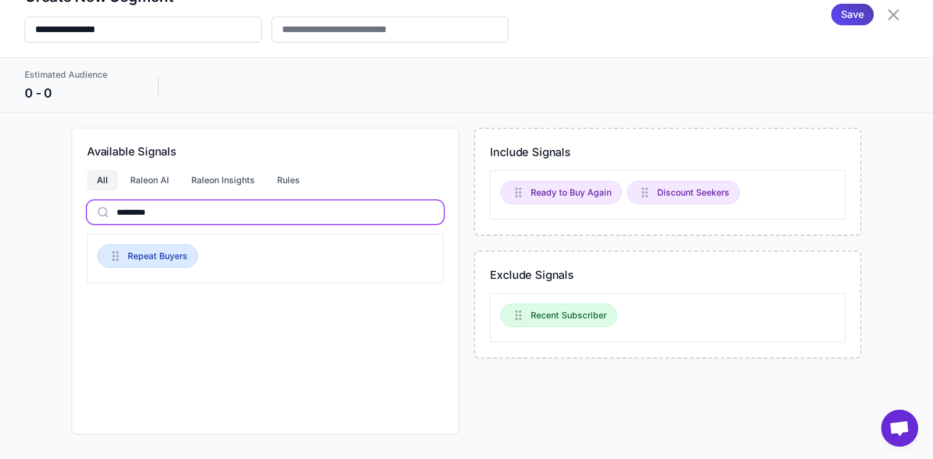
click at [187, 208] on input "*********" at bounding box center [265, 212] width 357 height 23
type input "******"
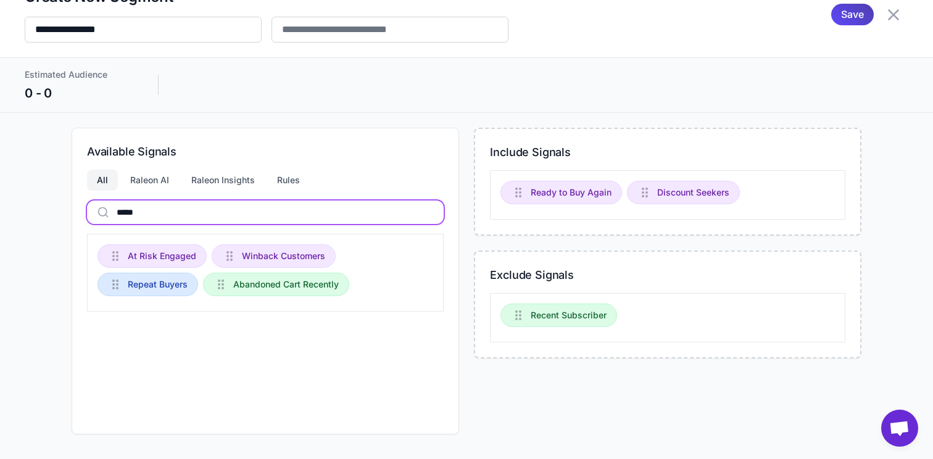
type input "******"
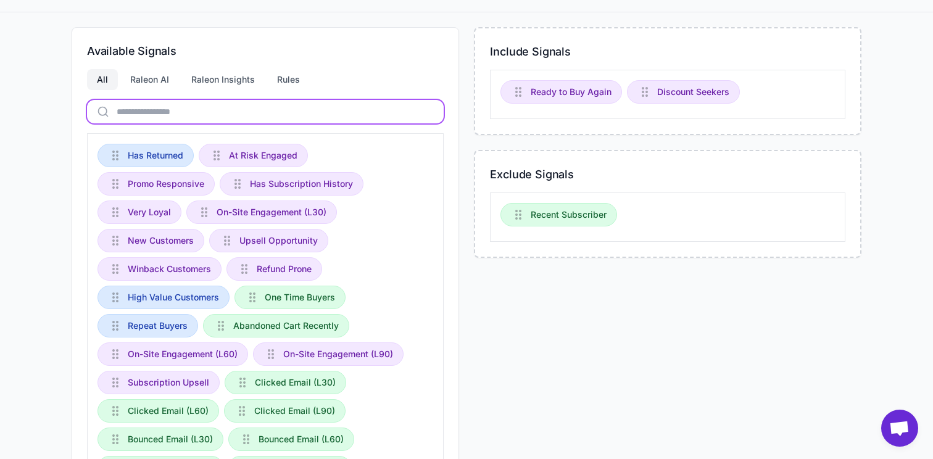
scroll to position [0, 0]
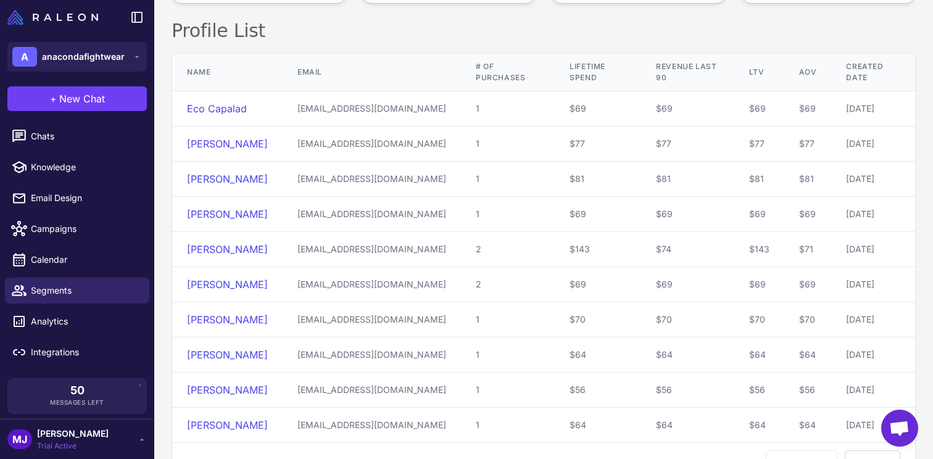
scroll to position [302, 0]
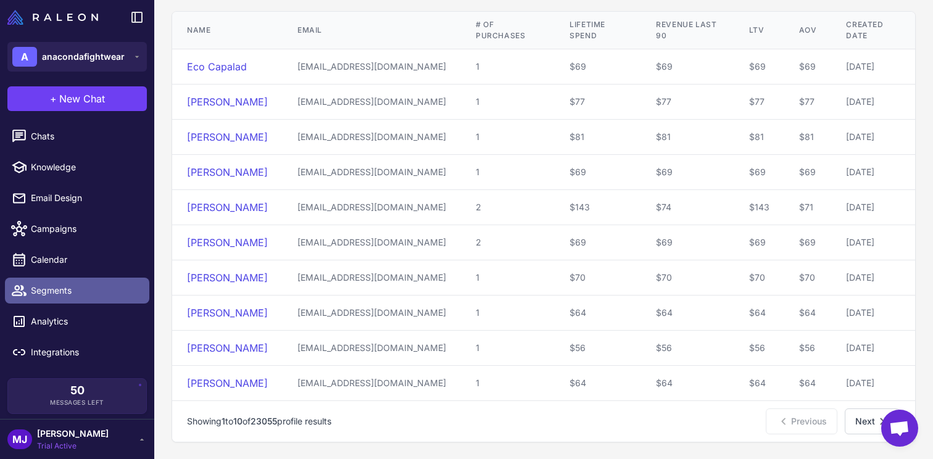
click at [120, 288] on span "Segments" at bounding box center [85, 291] width 109 height 14
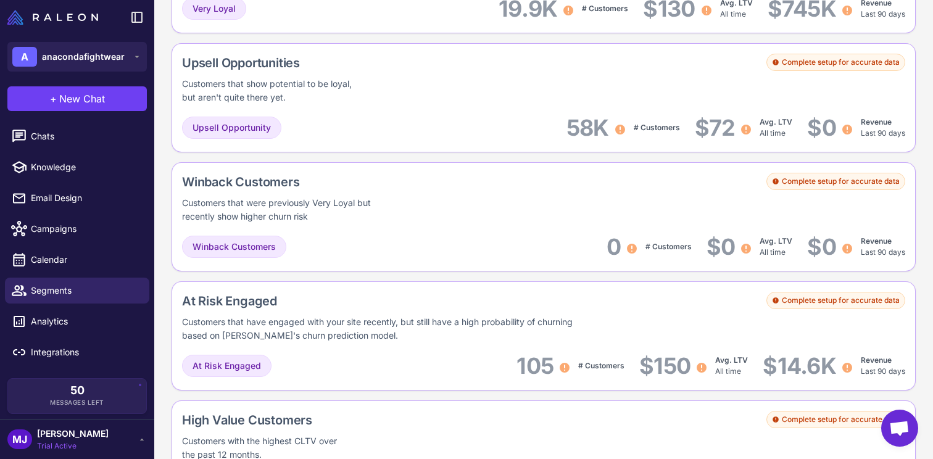
scroll to position [1226, 0]
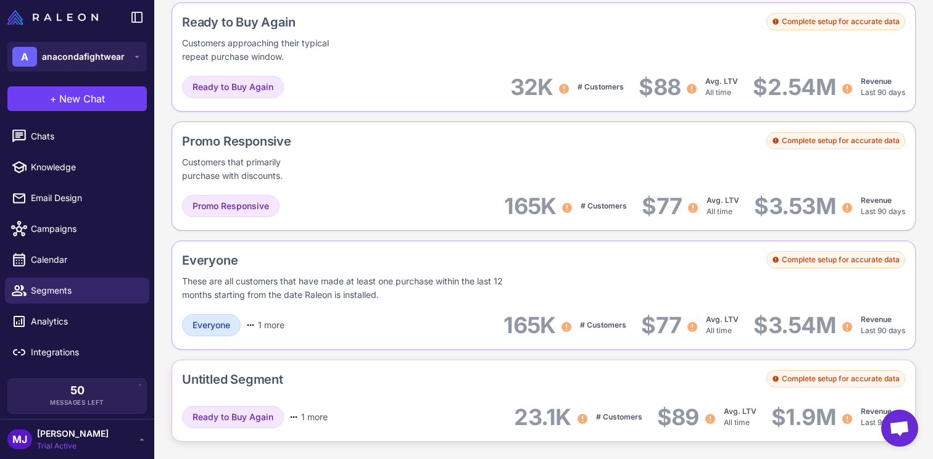
click at [362, 378] on div "Untitled Segment Complete setup for accurate data" at bounding box center [543, 381] width 723 height 23
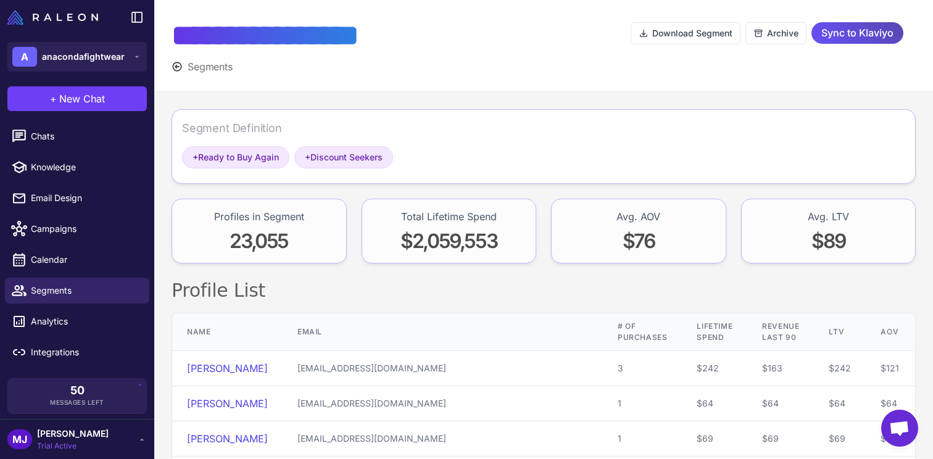
click at [822, 35] on span "Sync to Klaviyo" at bounding box center [857, 33] width 72 height 22
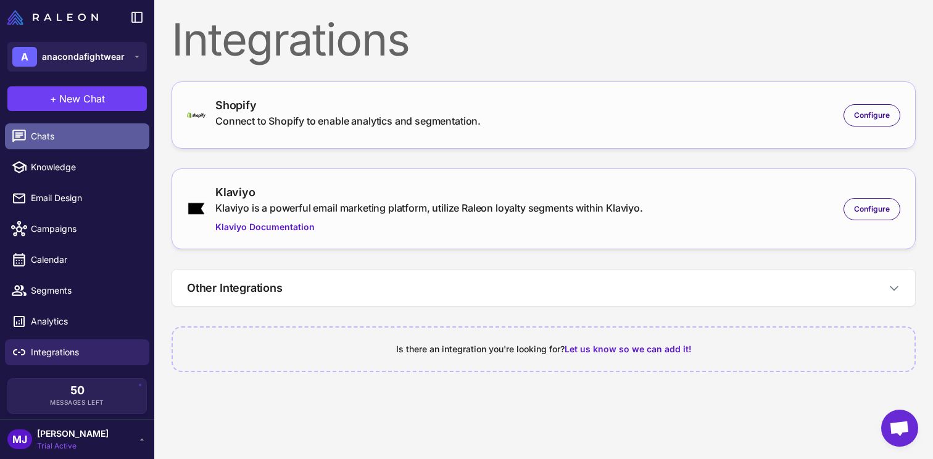
click at [91, 133] on span "Chats" at bounding box center [85, 137] width 109 height 14
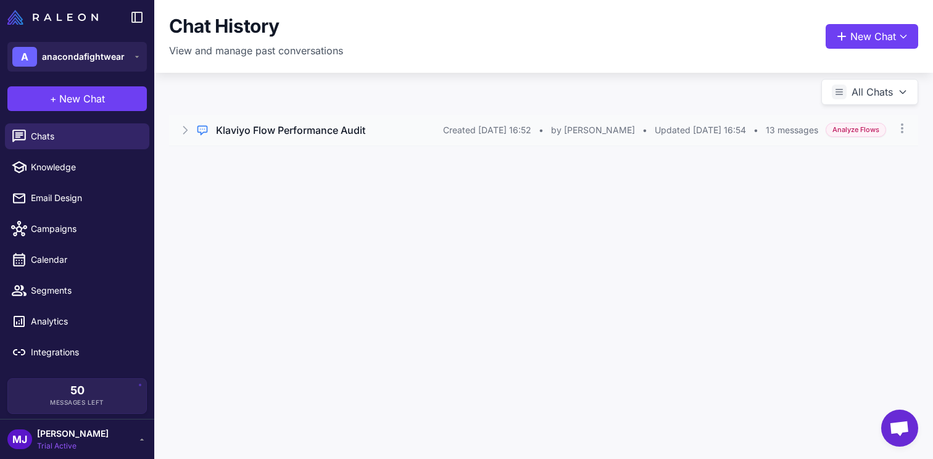
click at [182, 136] on div "Regular Chat Klaviyo Flow Performance Audit Created 12 Sept 2025, 16:52 • by Ma…" at bounding box center [543, 130] width 749 height 31
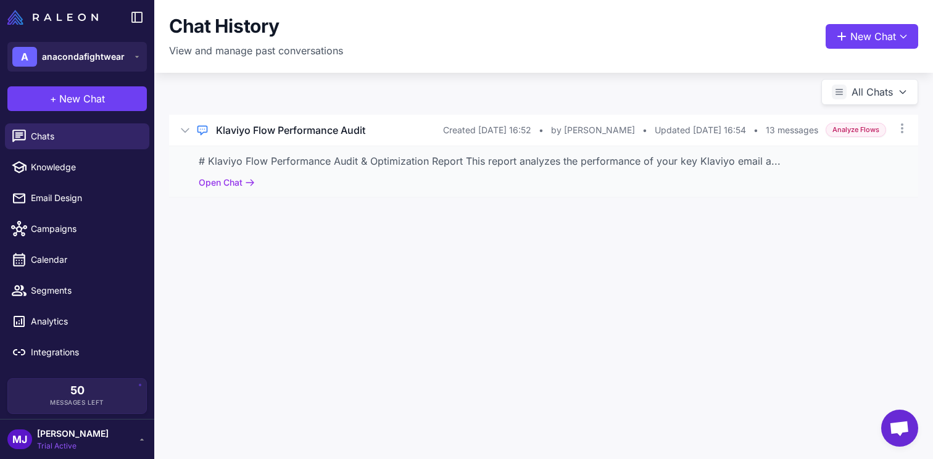
click at [95, 304] on li "Segments" at bounding box center [77, 290] width 154 height 31
click at [84, 325] on span "Analytics" at bounding box center [85, 322] width 109 height 14
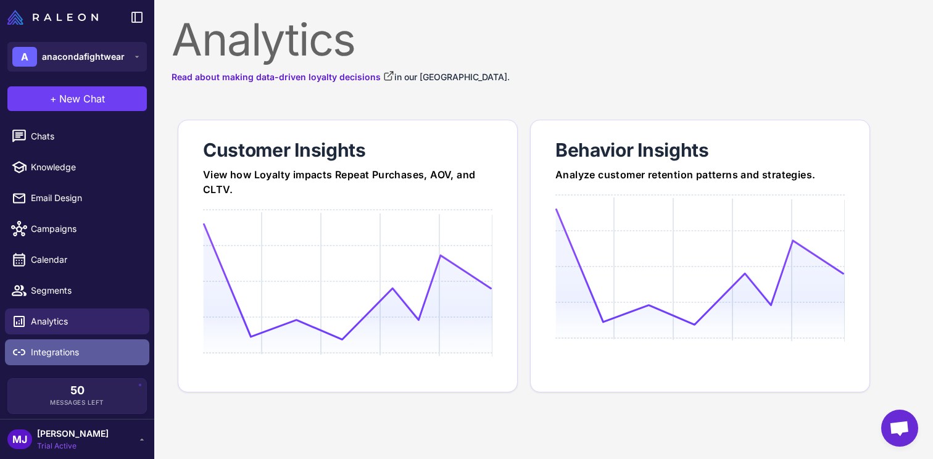
click at [84, 354] on span "Integrations" at bounding box center [85, 353] width 109 height 14
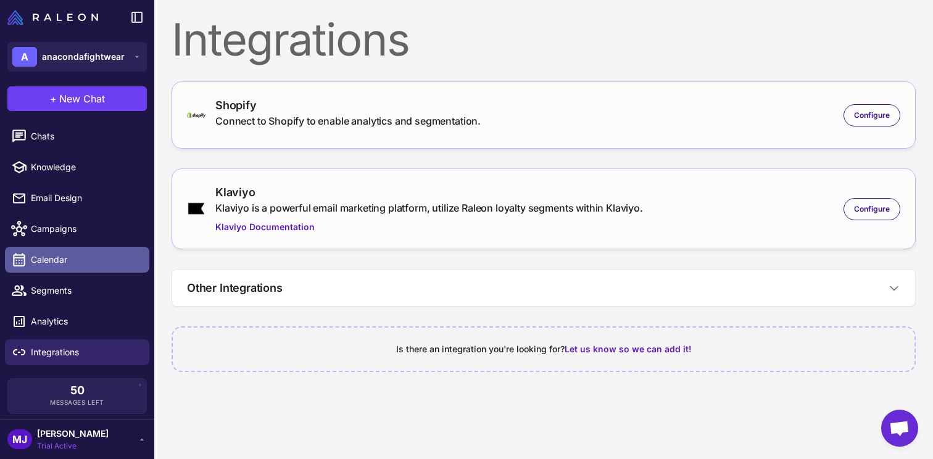
click at [100, 261] on span "Calendar" at bounding box center [85, 260] width 109 height 14
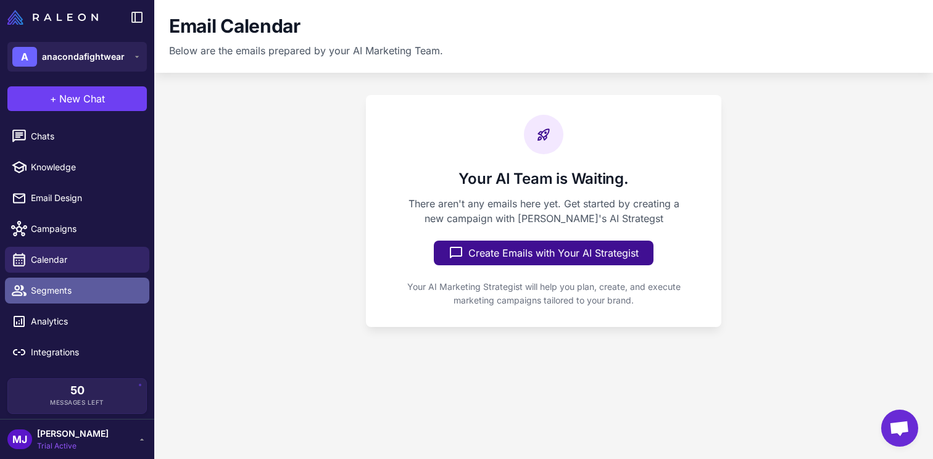
click at [90, 291] on span "Segments" at bounding box center [85, 291] width 109 height 14
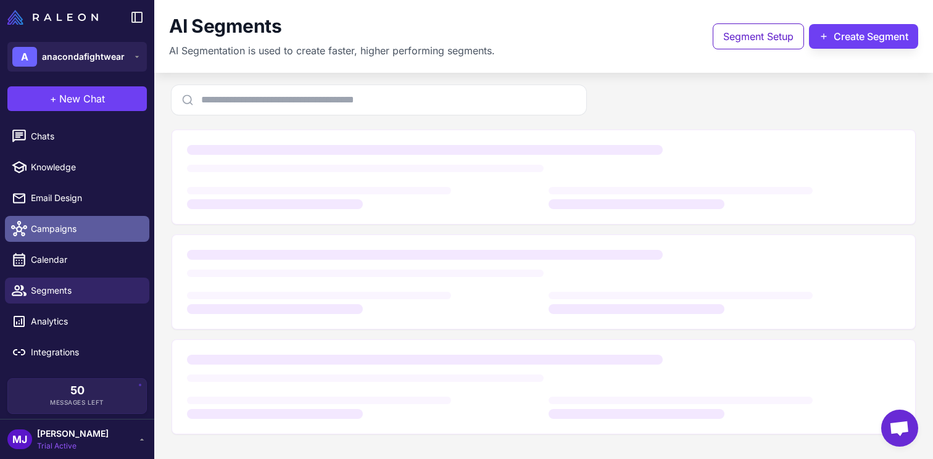
click at [109, 226] on span "Campaigns" at bounding box center [85, 229] width 109 height 14
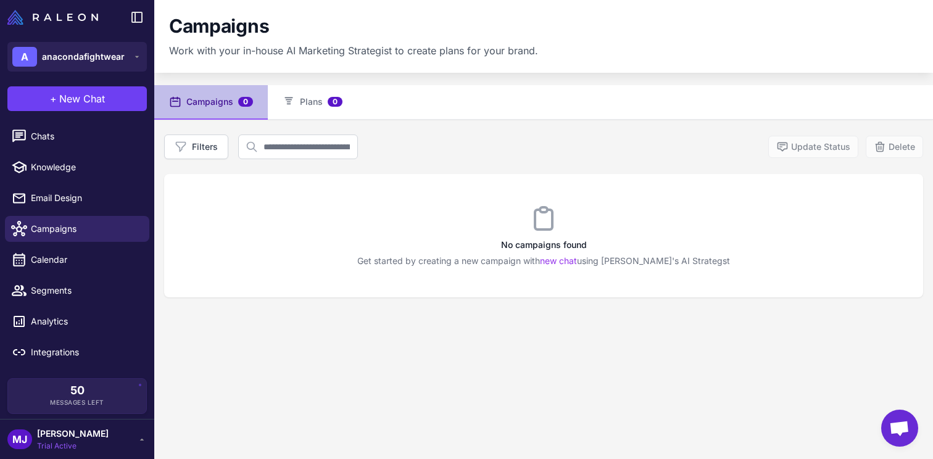
click at [581, 268] on div "No campaigns found Get started by creating a new campaign with new chat using R…" at bounding box center [543, 235] width 759 height 123
click at [577, 262] on link "new chat" at bounding box center [558, 260] width 37 height 10
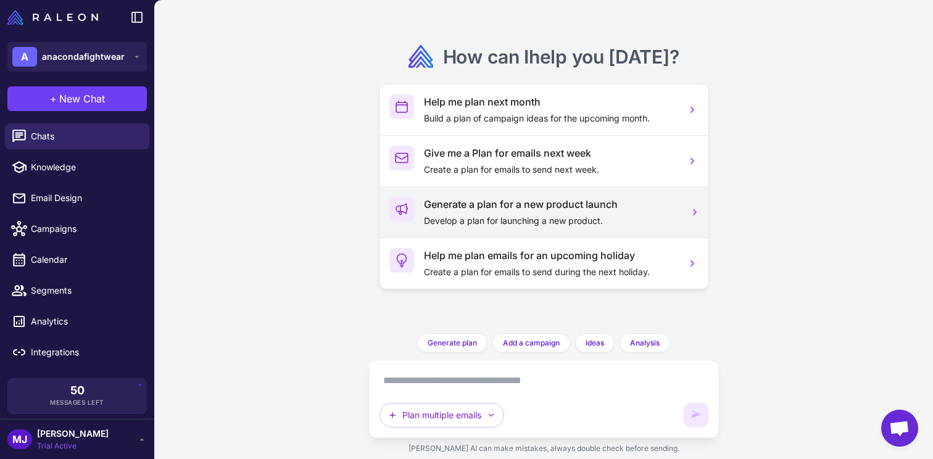
click at [612, 231] on div "Generate a plan for a new product launch Develop a plan for launching a new pro…" at bounding box center [543, 211] width 329 height 51
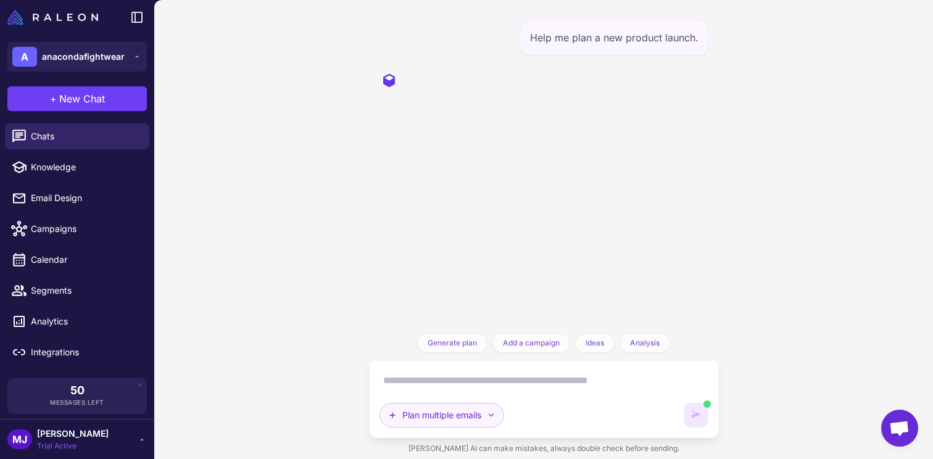
click at [496, 405] on button "Plan multiple emails" at bounding box center [441, 415] width 125 height 25
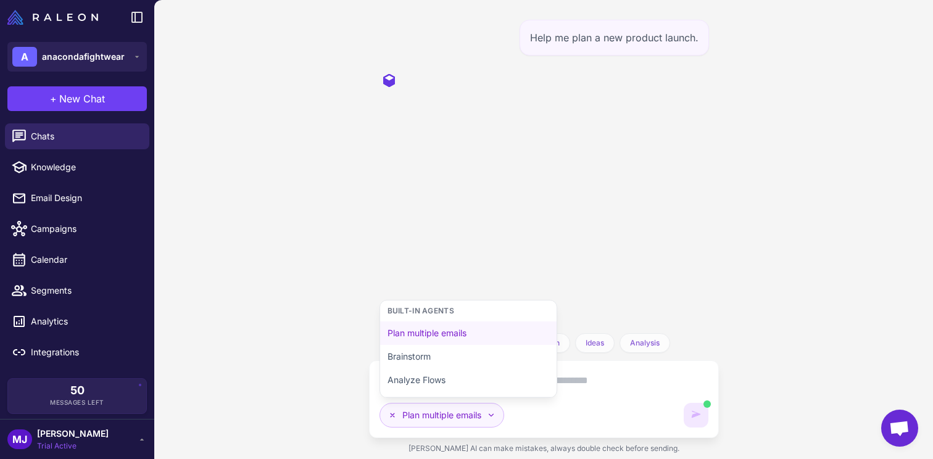
click at [496, 405] on button "Plan multiple emails" at bounding box center [441, 415] width 125 height 25
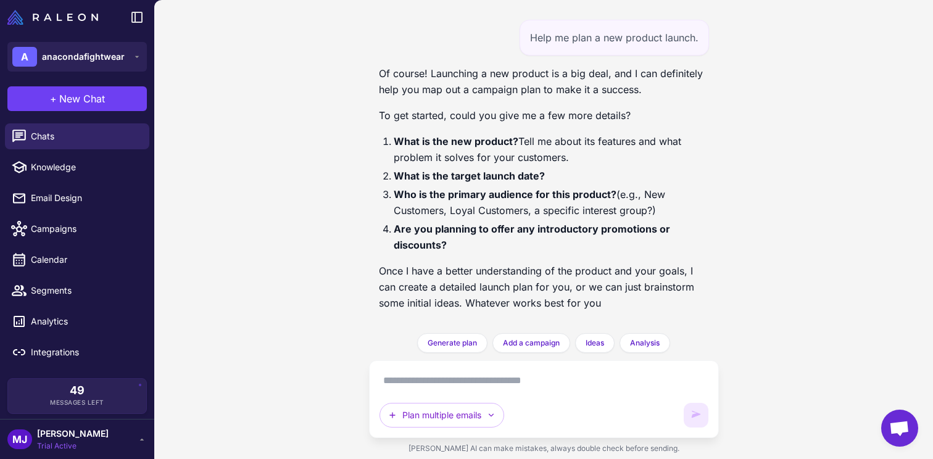
click at [621, 378] on textarea at bounding box center [543, 381] width 329 height 20
paste textarea "**********"
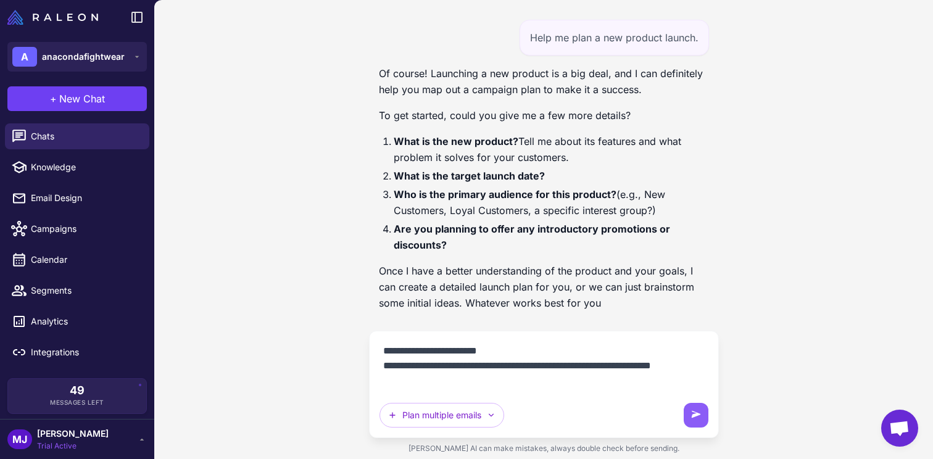
type textarea "**********"
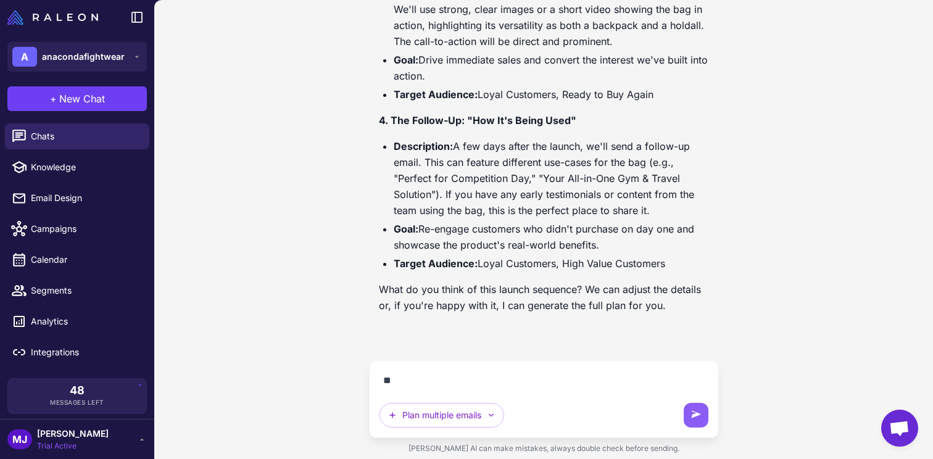
scroll to position [949, 0]
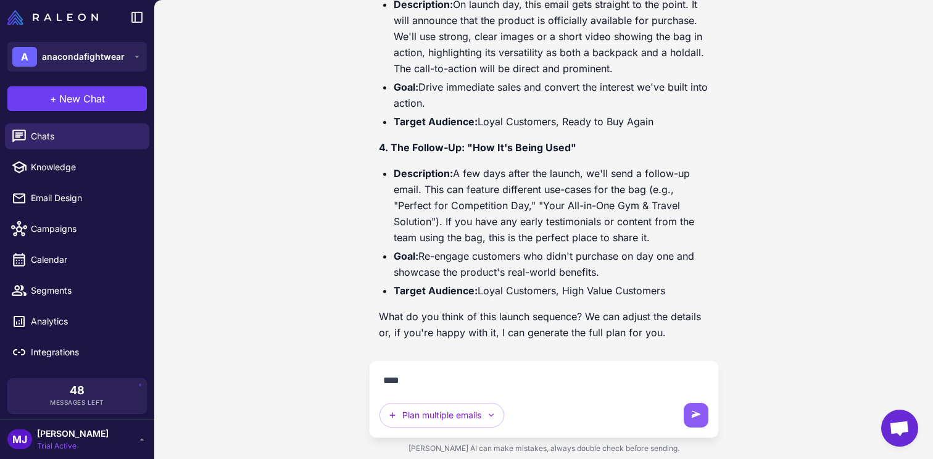
type textarea "***"
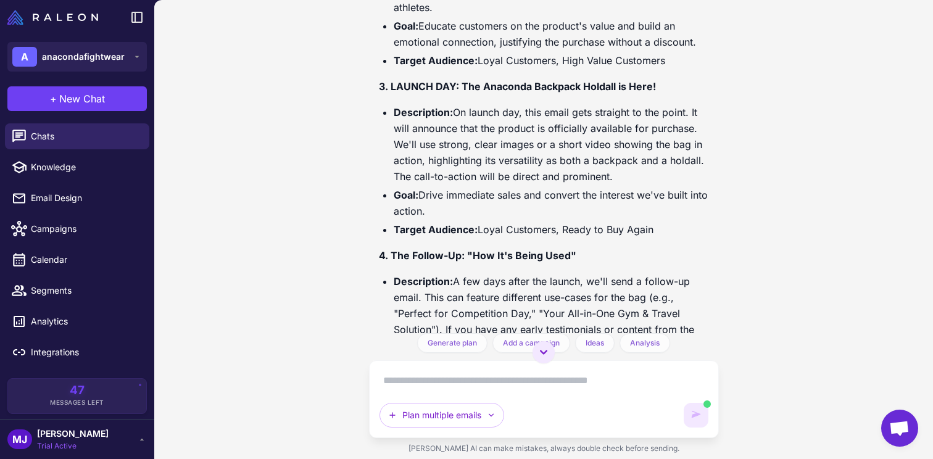
click at [565, 248] on p "4. The Follow-Up: "How It's Being Used"" at bounding box center [544, 255] width 330 height 16
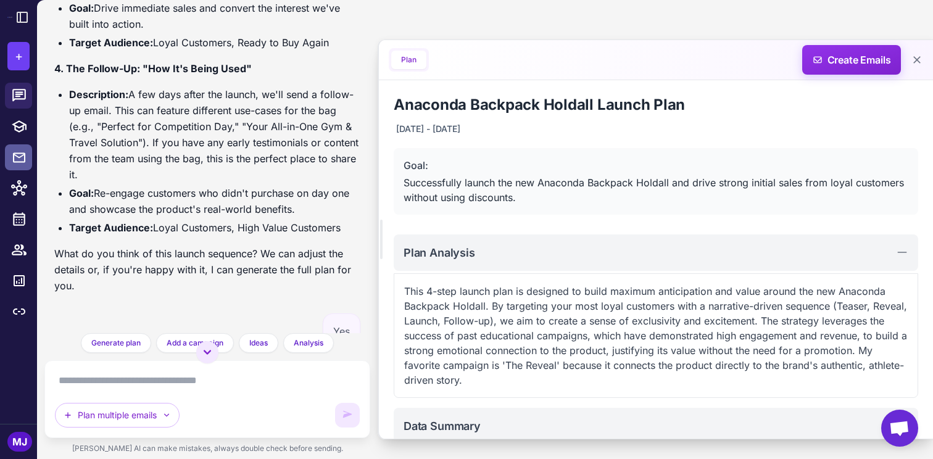
scroll to position [1163, 0]
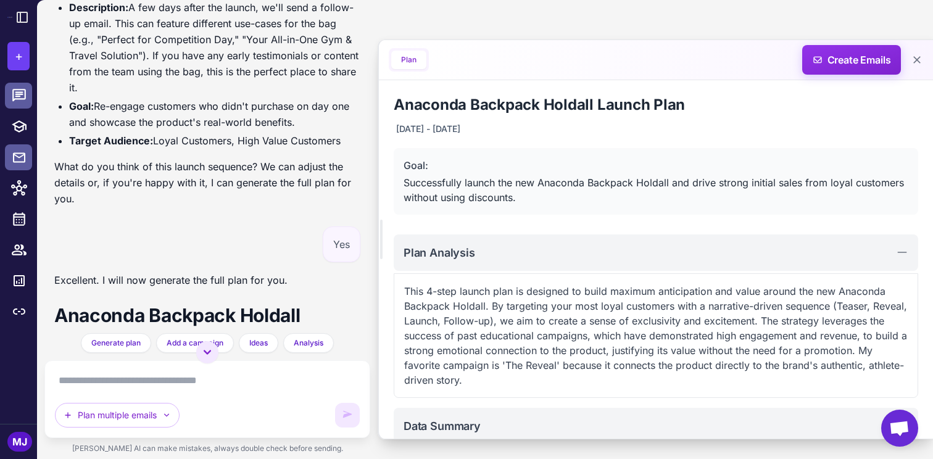
click at [29, 98] on div at bounding box center [23, 96] width 16 height 16
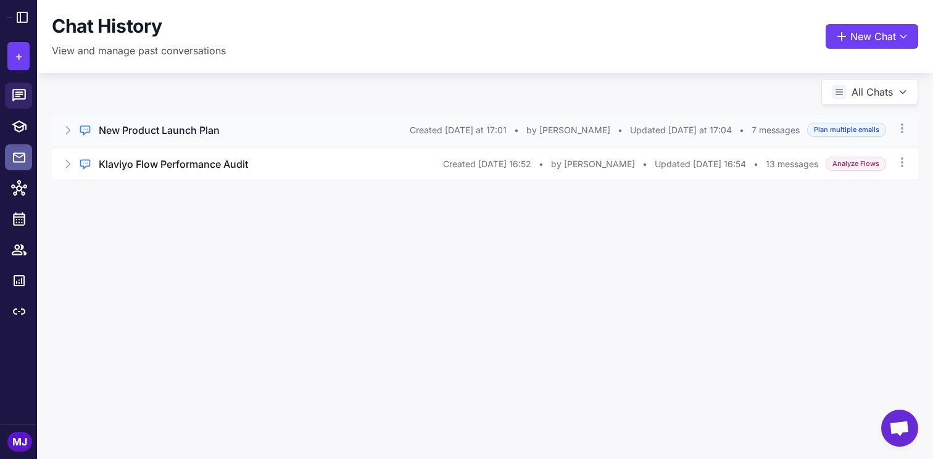
click at [550, 134] on div "Created Today at 17:01 • by Mark Joyce • Updated Today at 17:04 • 7 messages" at bounding box center [605, 130] width 390 height 14
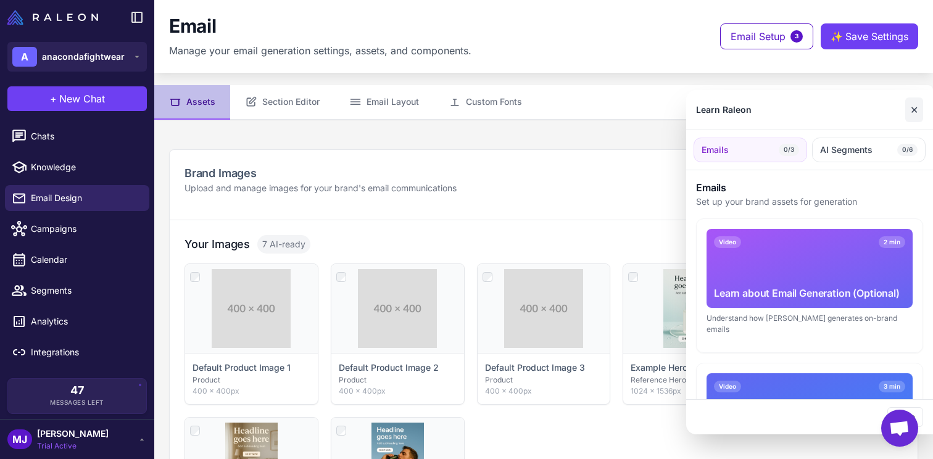
click at [915, 109] on button "✕" at bounding box center [914, 109] width 18 height 25
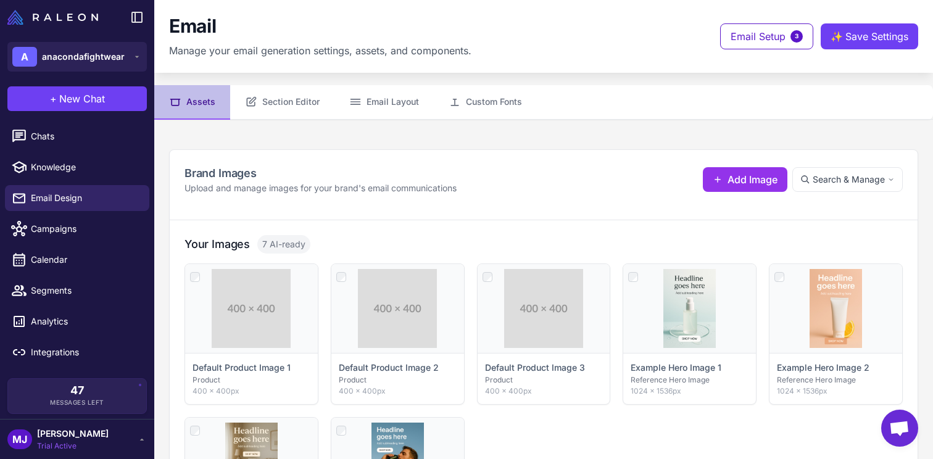
click at [293, 120] on content "**********" at bounding box center [543, 229] width 779 height 459
click at [306, 101] on button "Section Editor" at bounding box center [282, 102] width 104 height 35
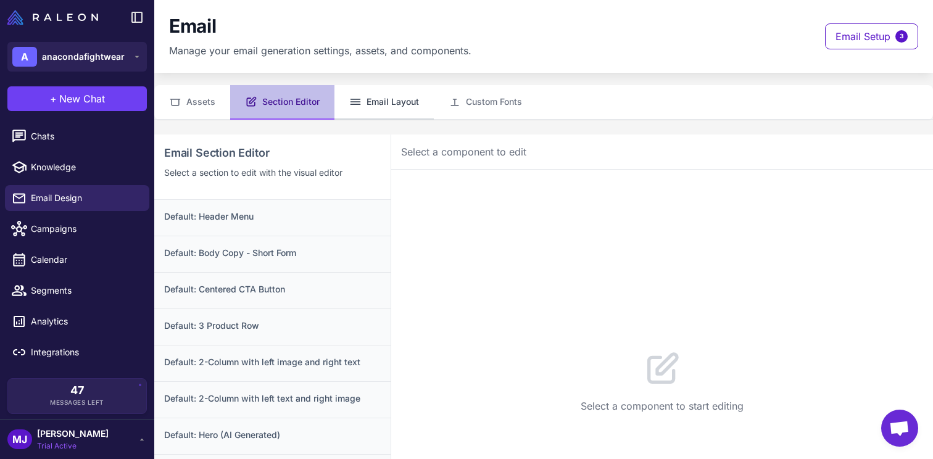
click at [391, 89] on button "Email Layout" at bounding box center [383, 102] width 99 height 35
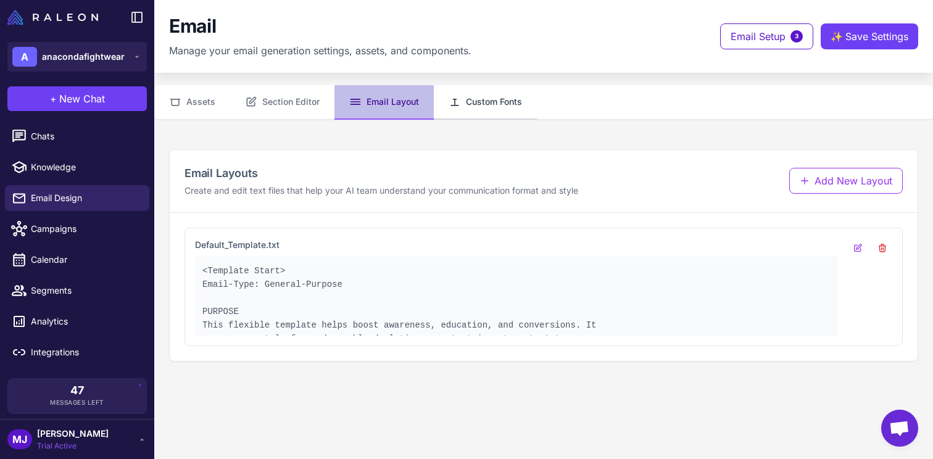
click at [475, 103] on button "Custom Fonts" at bounding box center [485, 102] width 103 height 35
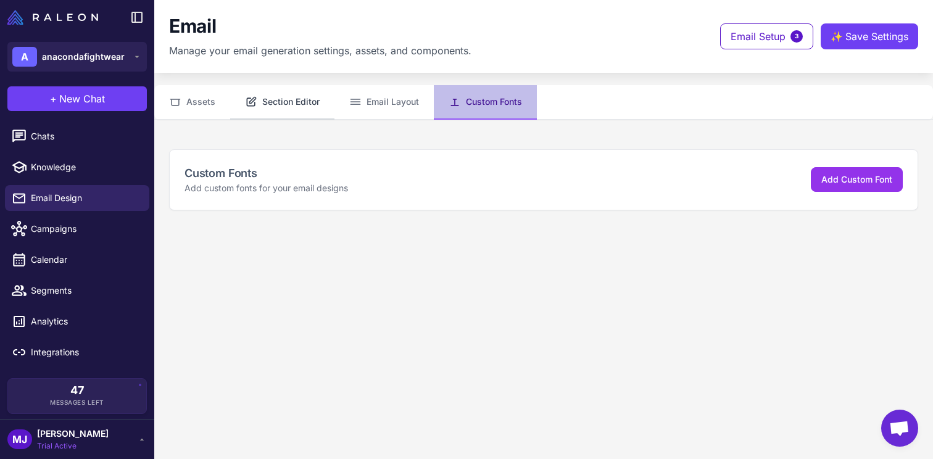
click at [248, 117] on button "Section Editor" at bounding box center [282, 102] width 104 height 35
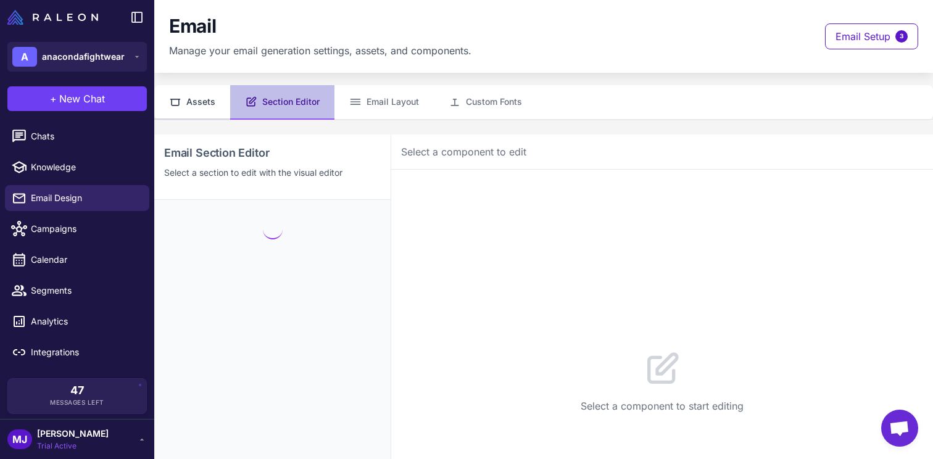
click at [223, 115] on button "Assets" at bounding box center [192, 102] width 76 height 35
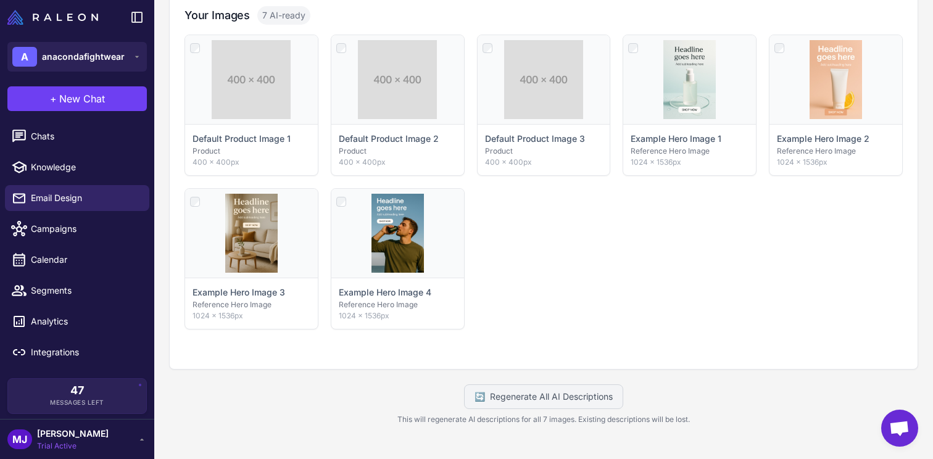
scroll to position [213, 0]
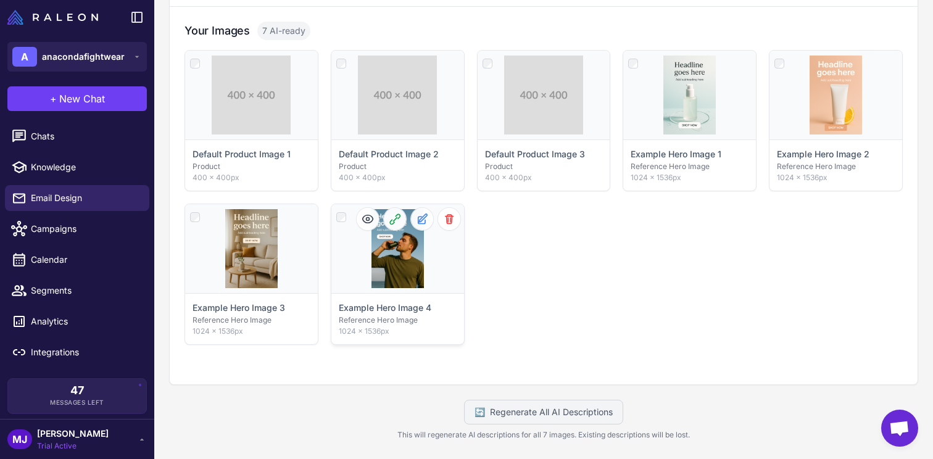
click at [402, 260] on div "Click to select" at bounding box center [397, 248] width 133 height 89
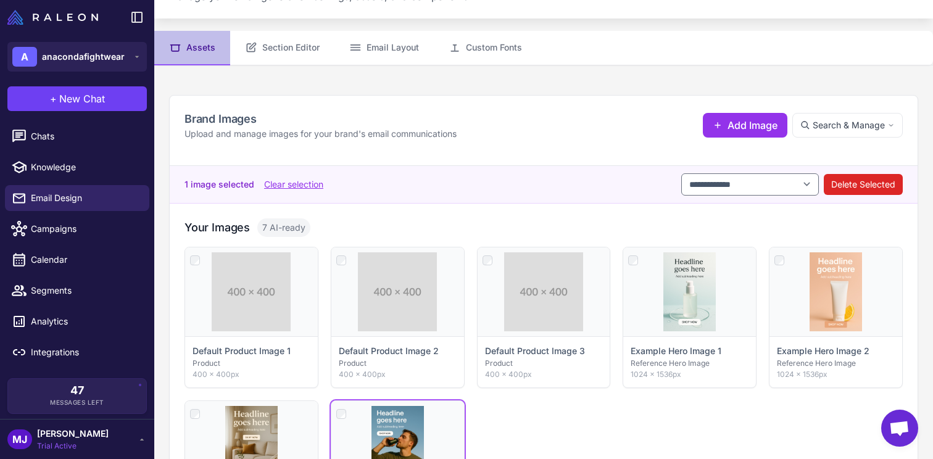
scroll to position [72, 0]
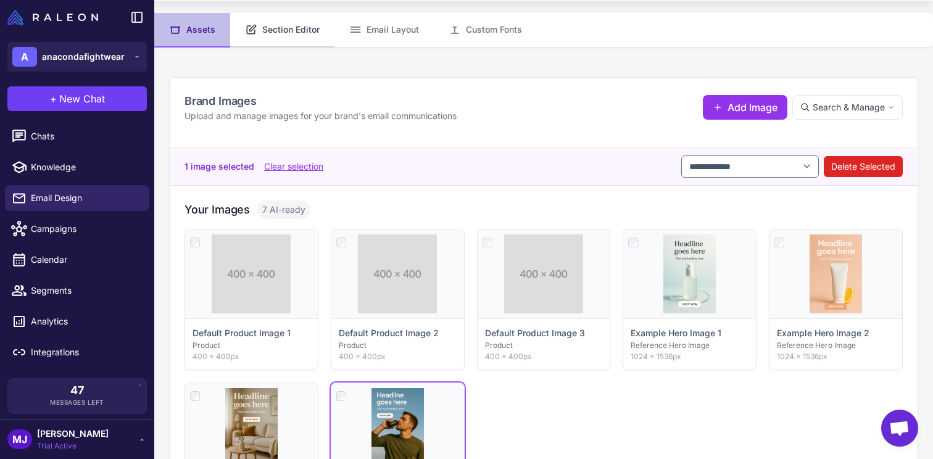
click at [294, 35] on button "Section Editor" at bounding box center [282, 30] width 104 height 35
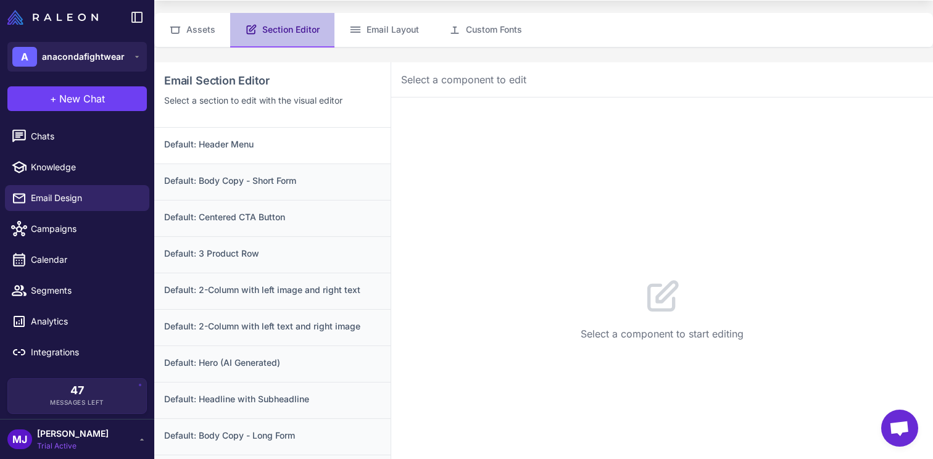
click at [299, 152] on div "Default: Header Menu" at bounding box center [272, 146] width 236 height 36
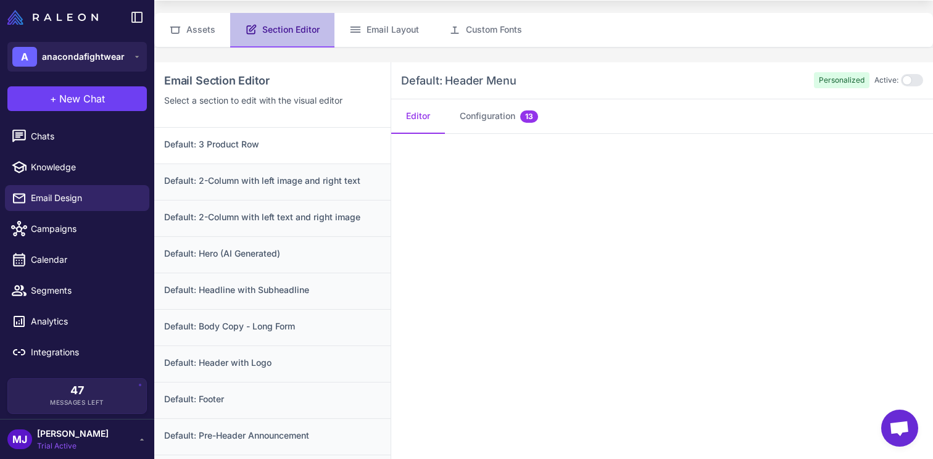
scroll to position [114, 0]
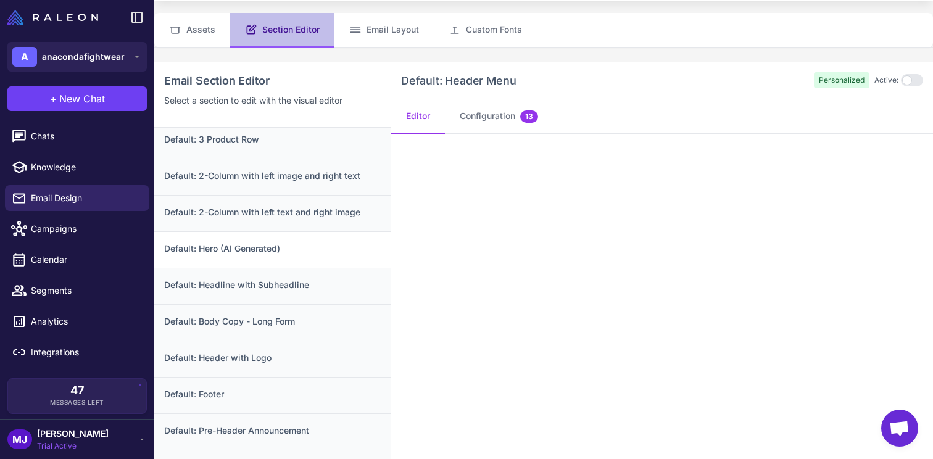
click at [302, 242] on h3 "Default: Hero (AI Generated)" at bounding box center [272, 249] width 217 height 14
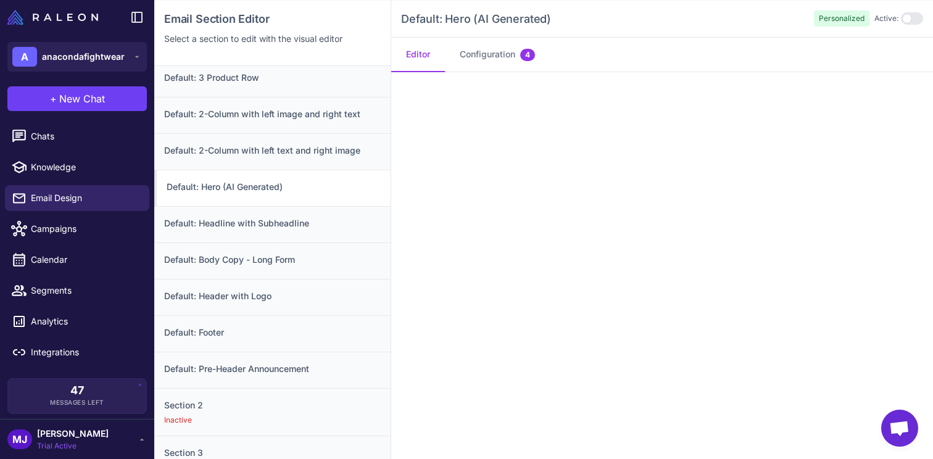
scroll to position [0, 0]
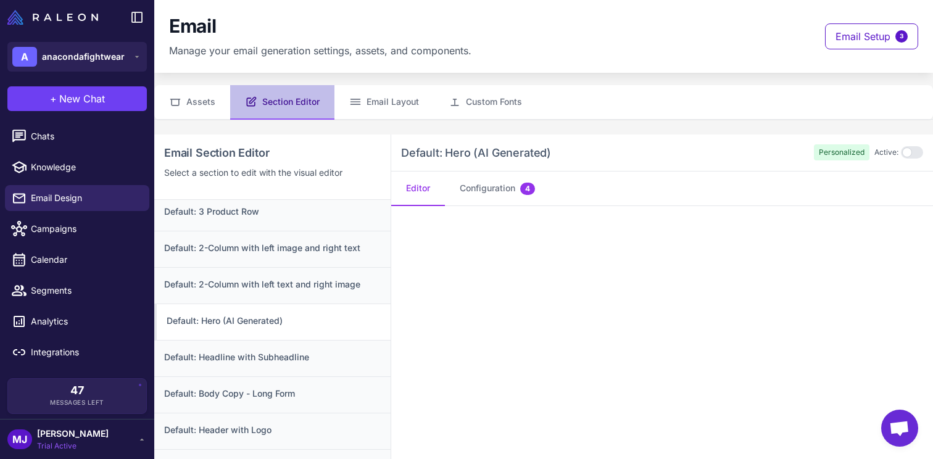
click at [299, 321] on h3 "Default: Hero (AI Generated)" at bounding box center [274, 321] width 214 height 14
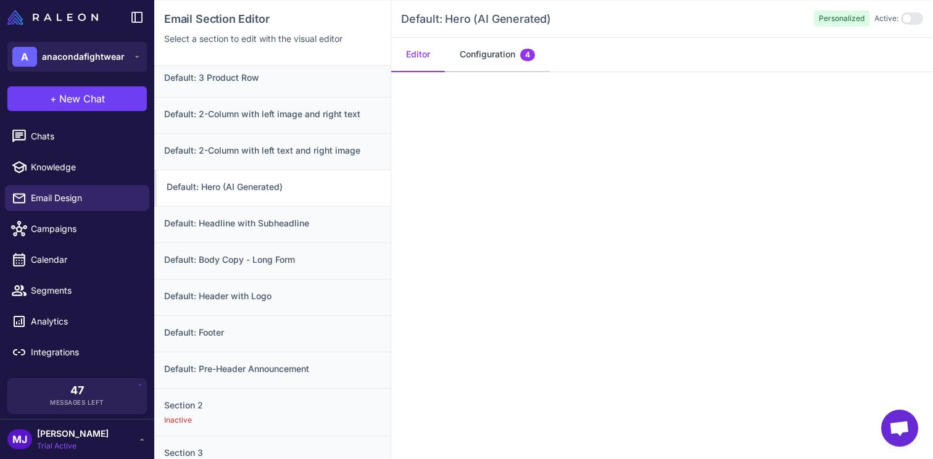
click at [508, 50] on button "Configuration 4" at bounding box center [497, 55] width 105 height 35
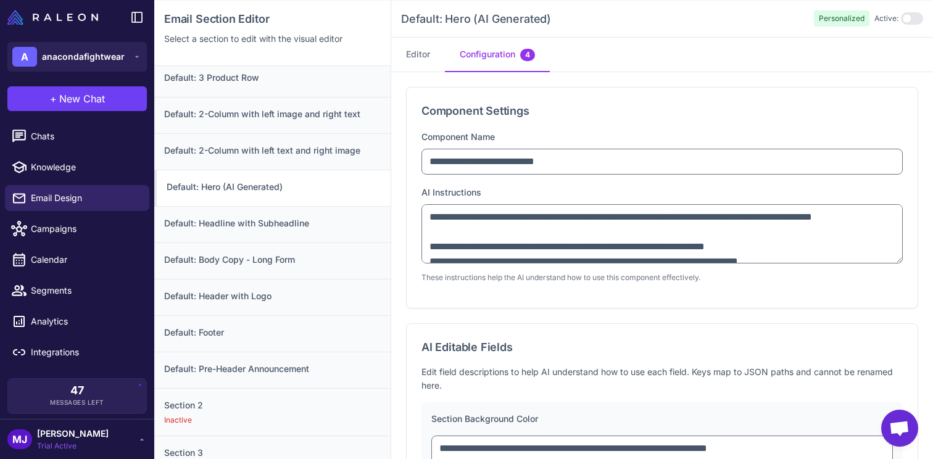
scroll to position [0, 0]
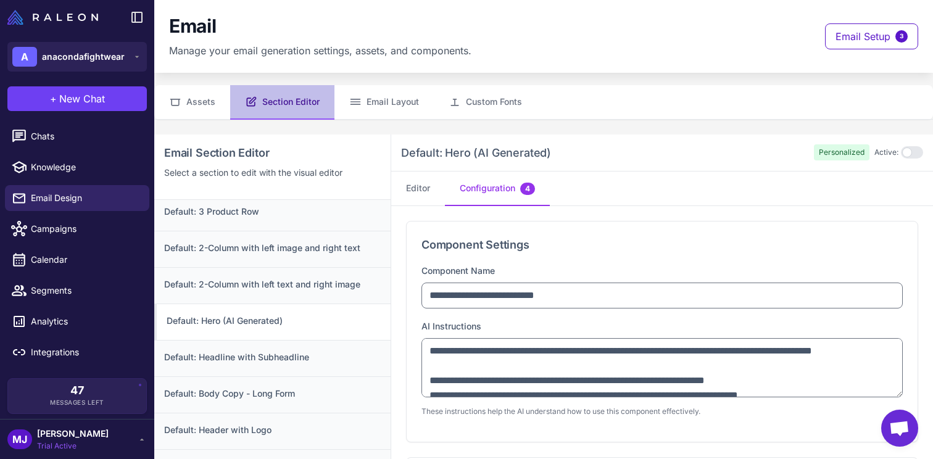
click at [446, 170] on div "Default: Hero (AI Generated) Personalized Active:" at bounding box center [662, 153] width 542 height 37
click at [446, 196] on button "Configuration 4" at bounding box center [497, 189] width 105 height 35
click at [439, 195] on button "Editor" at bounding box center [418, 189] width 54 height 35
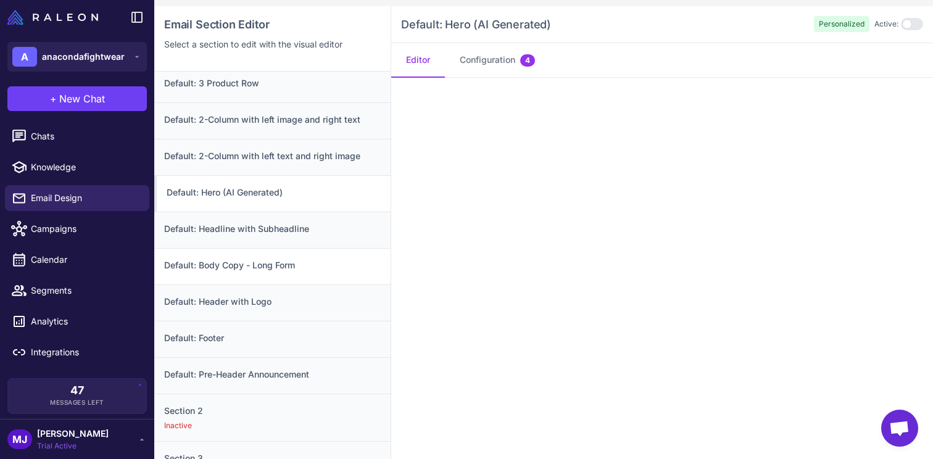
scroll to position [172, 0]
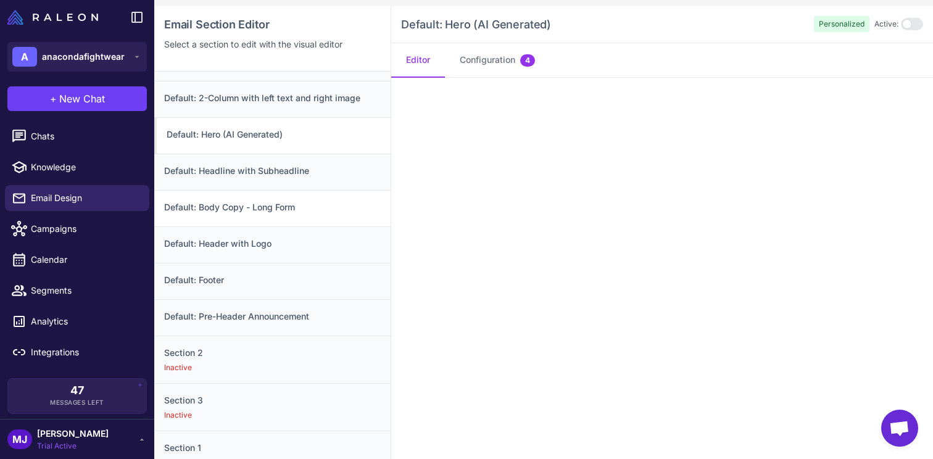
click at [307, 253] on div "Default: Header with Logo" at bounding box center [272, 244] width 236 height 36
click at [315, 216] on div "Default: Body Copy - Long Form" at bounding box center [272, 208] width 236 height 36
click at [310, 235] on div "Default: Header with Logo" at bounding box center [272, 244] width 236 height 36
click at [300, 268] on div "Default: Footer" at bounding box center [272, 281] width 236 height 36
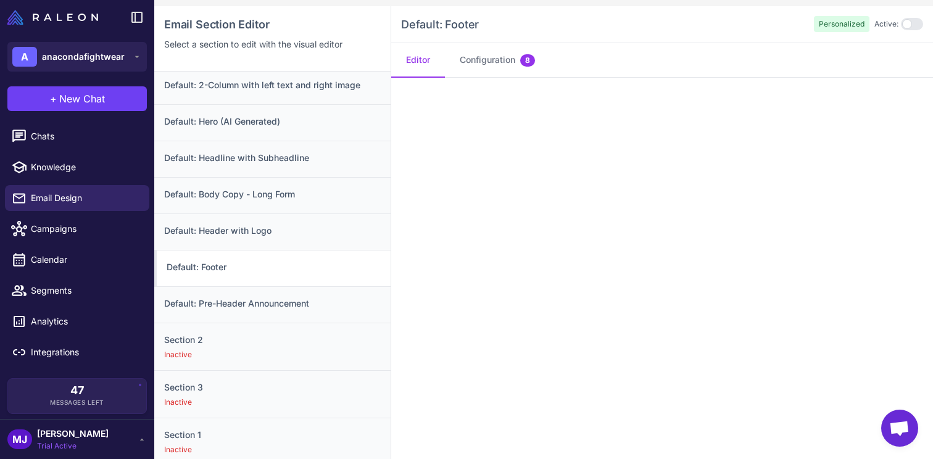
scroll to position [0, 0]
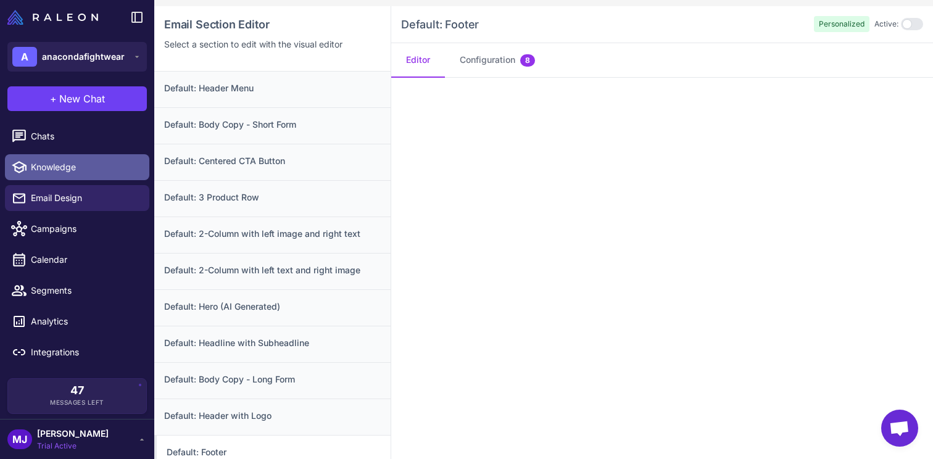
click at [86, 164] on span "Knowledge" at bounding box center [85, 167] width 109 height 14
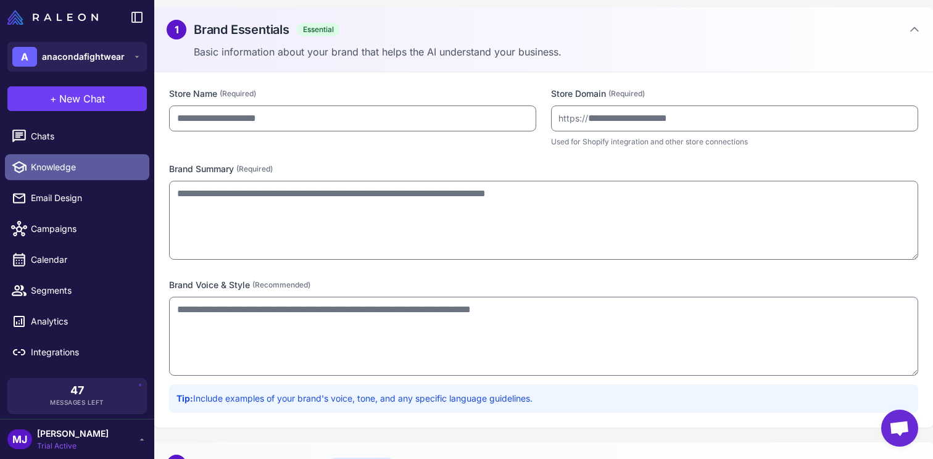
type input "**********"
type textarea "**********"
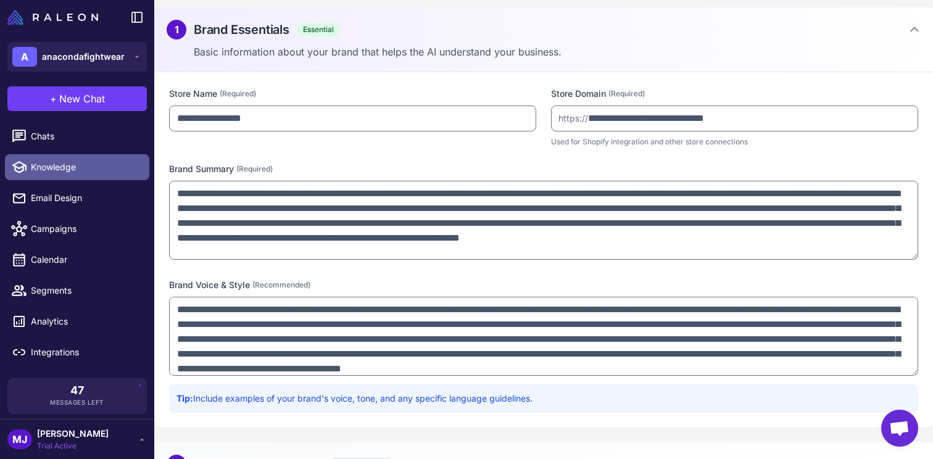
type textarea "**********"
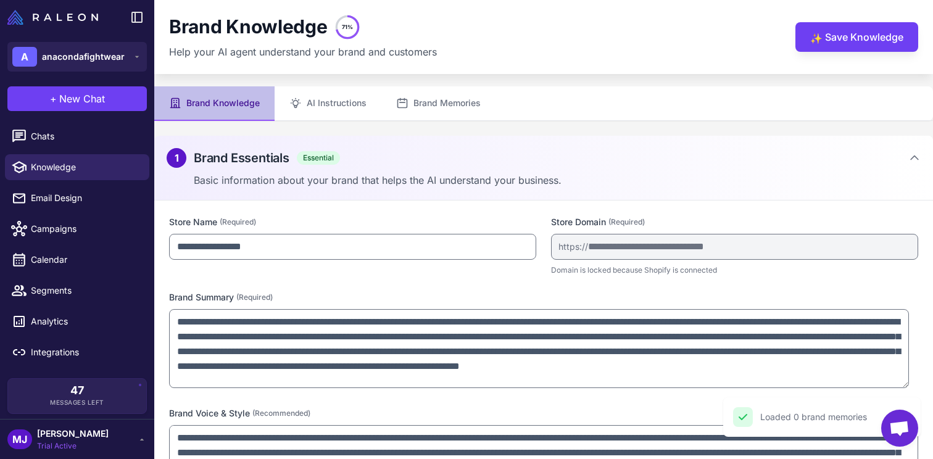
scroll to position [177, 0]
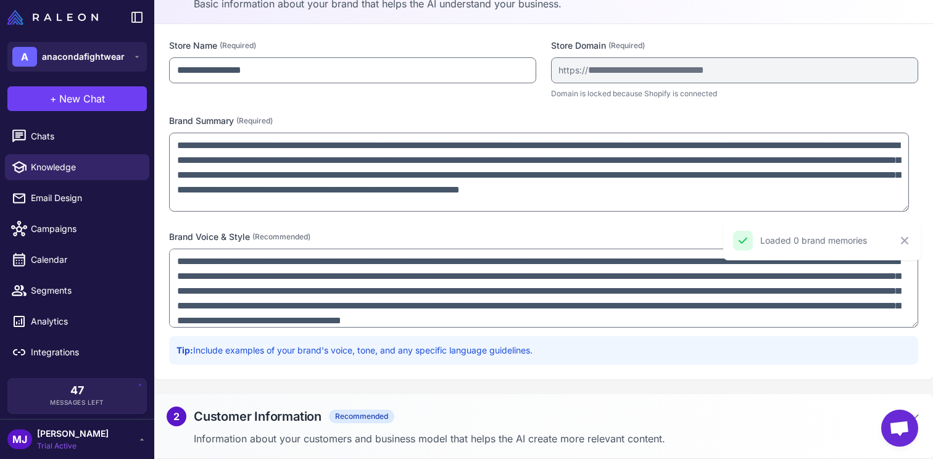
click at [429, 420] on div "2 Customer Information Recommended" at bounding box center [544, 417] width 754 height 20
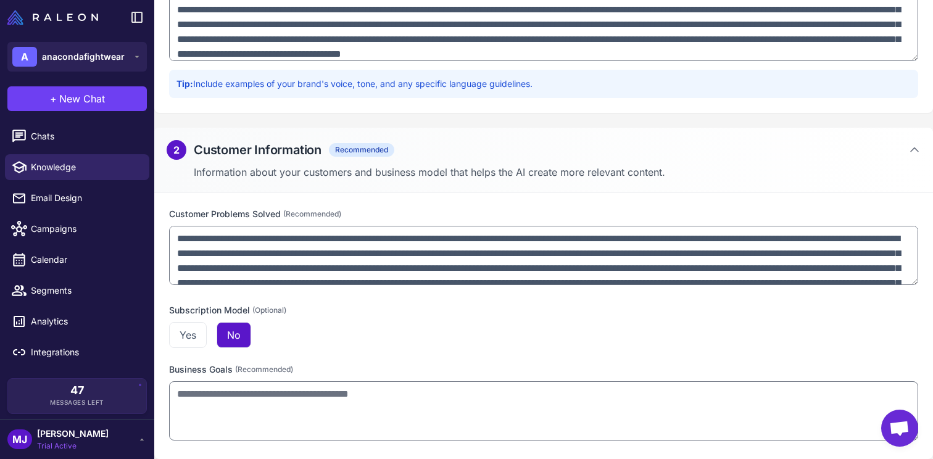
scroll to position [56, 0]
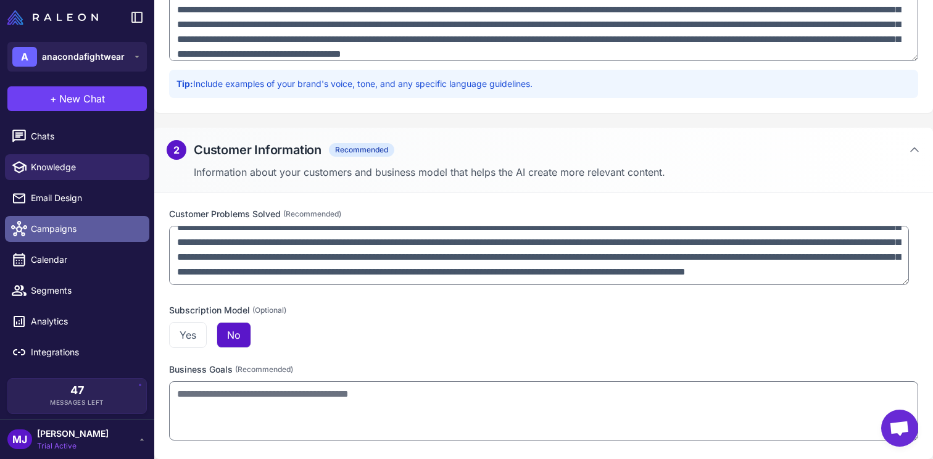
click at [92, 223] on span "Campaigns" at bounding box center [85, 229] width 109 height 14
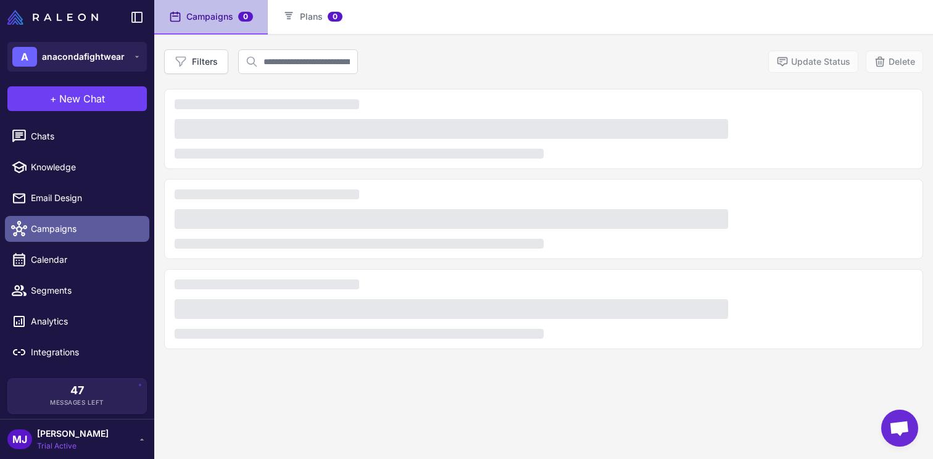
scroll to position [85, 0]
